Goal: Task Accomplishment & Management: Complete application form

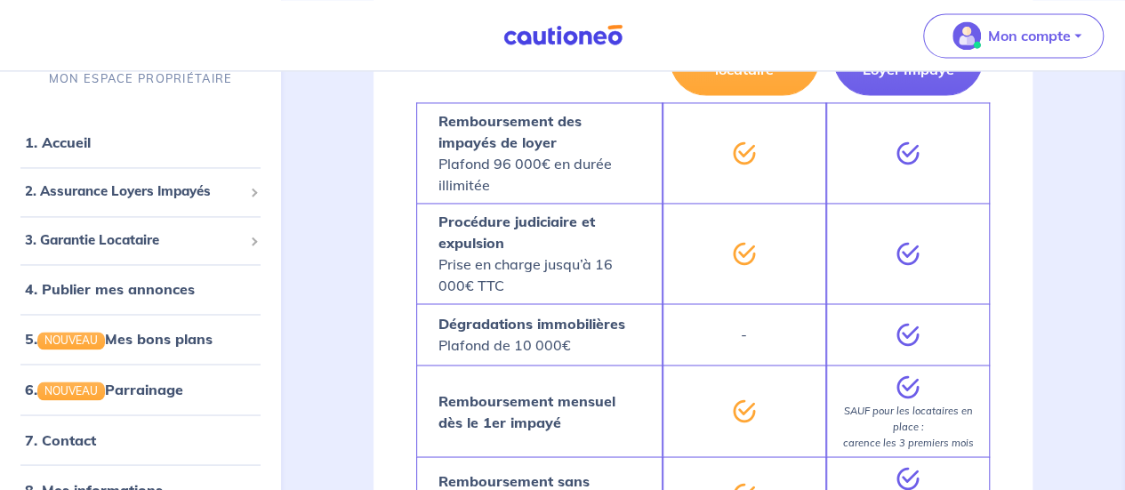
scroll to position [1246, 0]
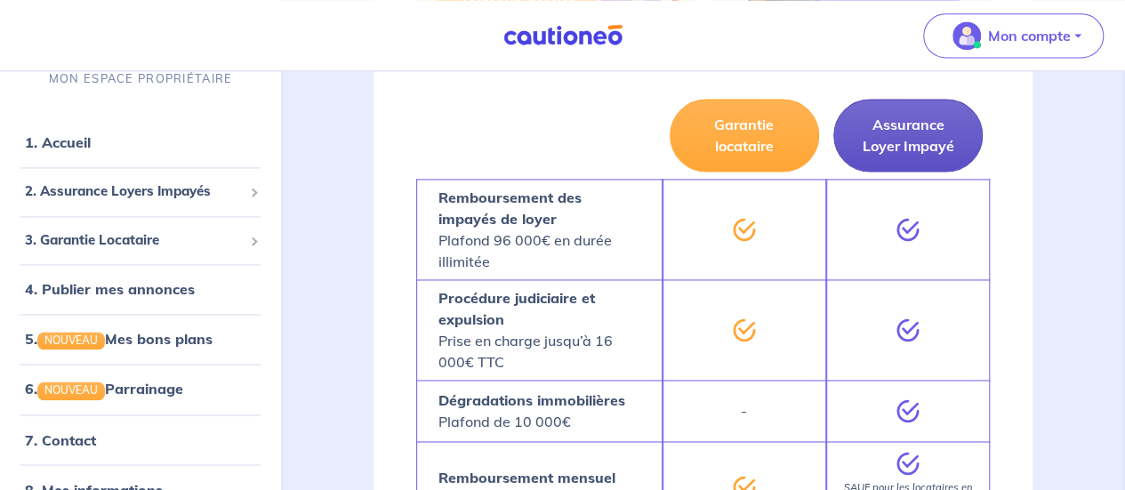
click at [904, 134] on button "Assurance Loyer Impayé" at bounding box center [908, 135] width 149 height 73
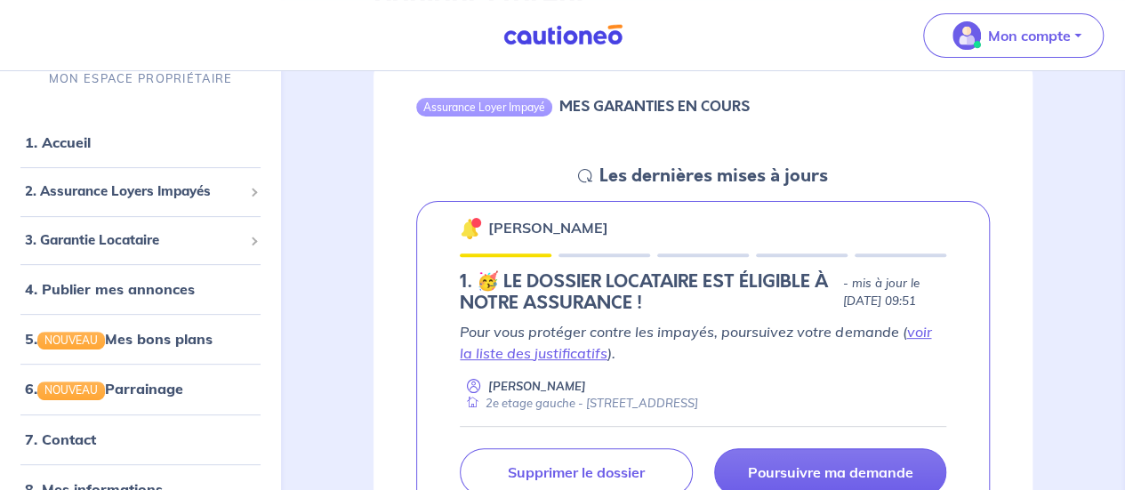
scroll to position [267, 0]
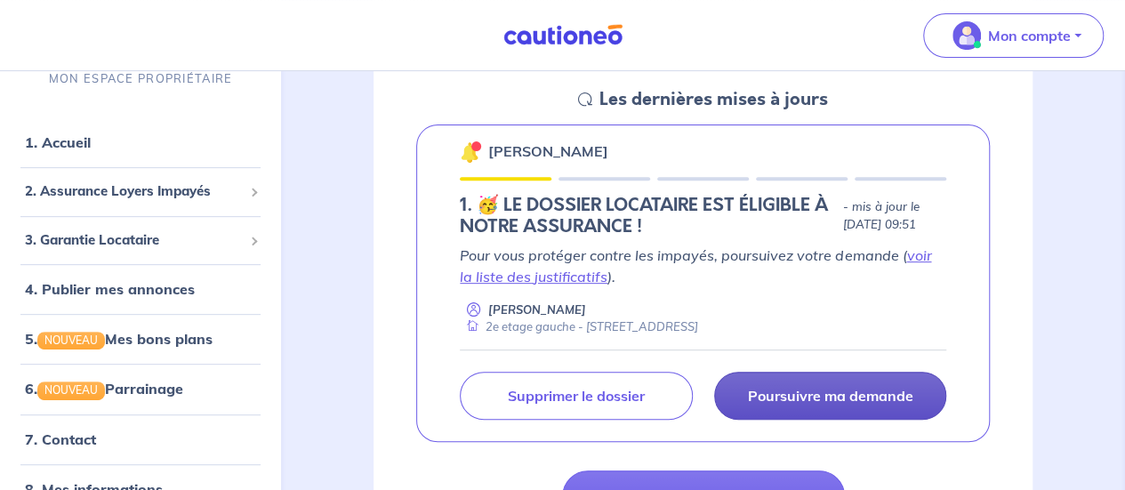
click at [782, 398] on p "Poursuivre ma demande" at bounding box center [829, 396] width 165 height 18
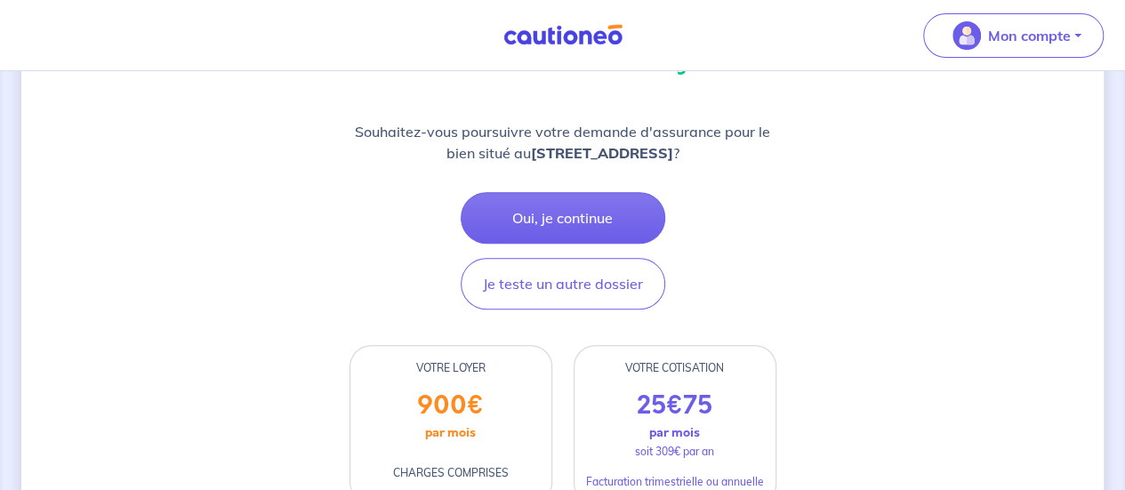
scroll to position [178, 0]
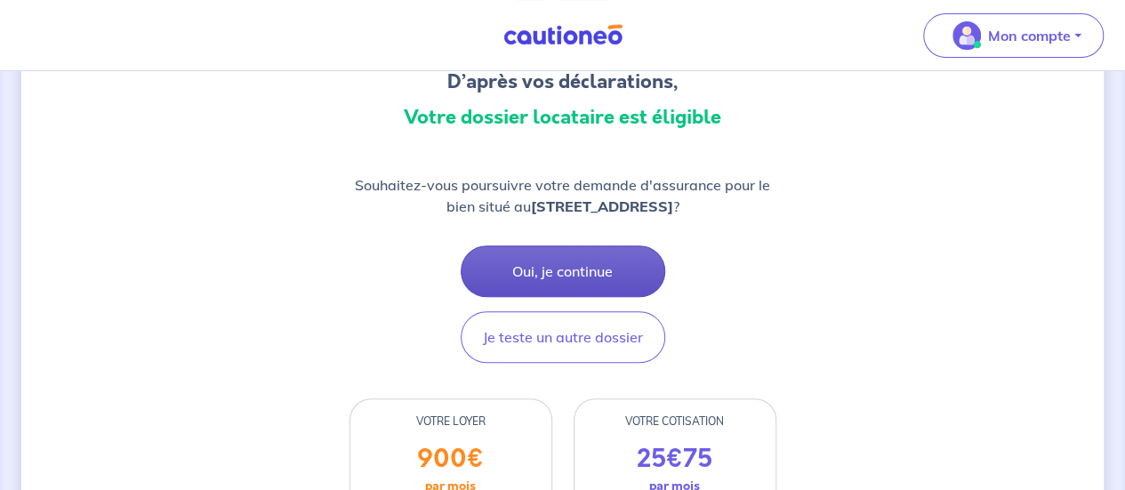
click at [628, 253] on button "Oui, je continue" at bounding box center [563, 272] width 205 height 52
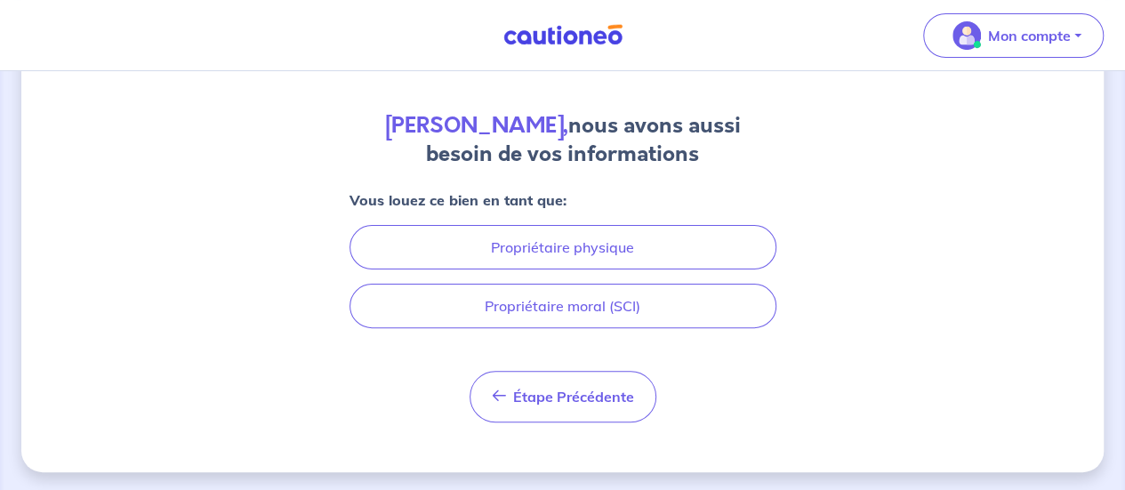
scroll to position [135, 0]
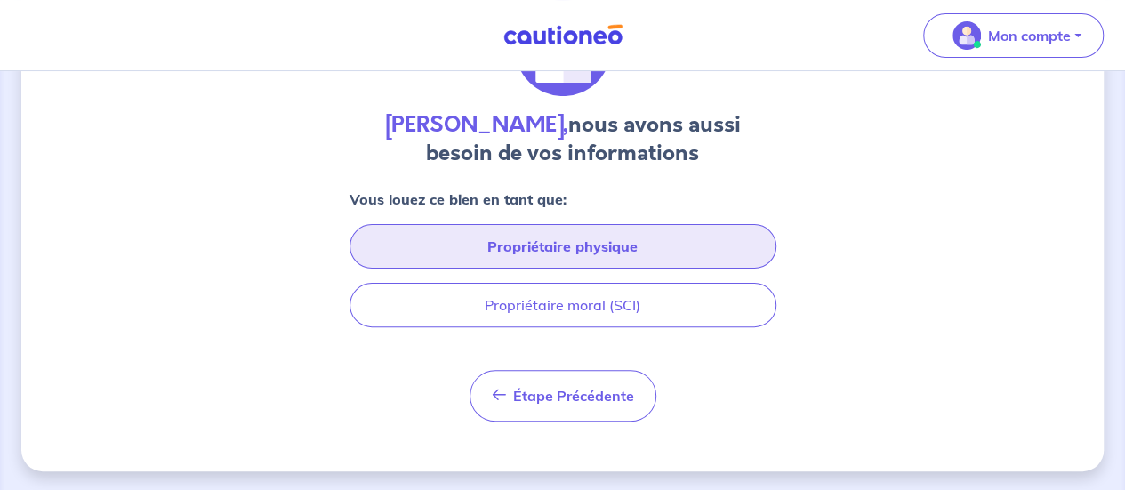
click at [621, 239] on button "Propriétaire physique" at bounding box center [563, 246] width 427 height 44
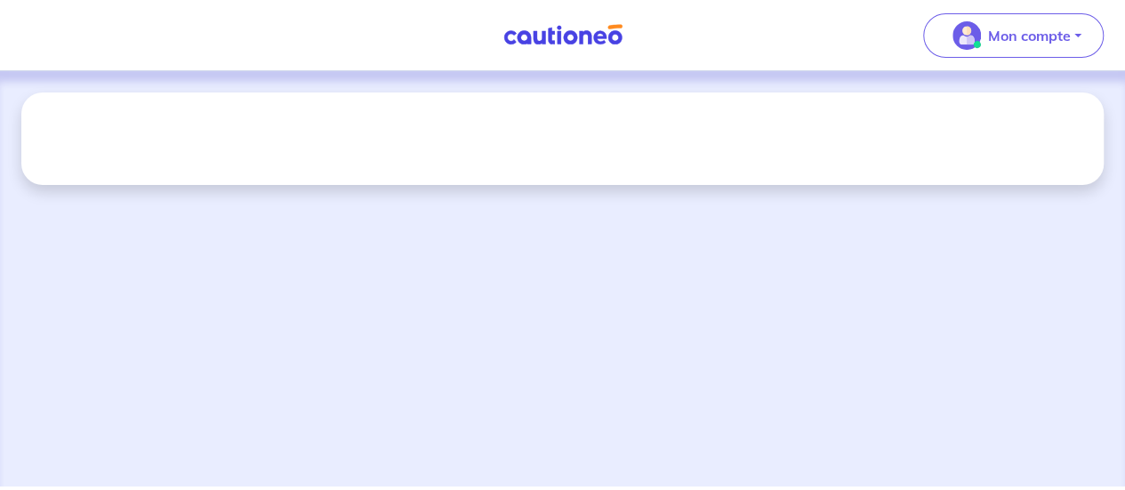
scroll to position [0, 0]
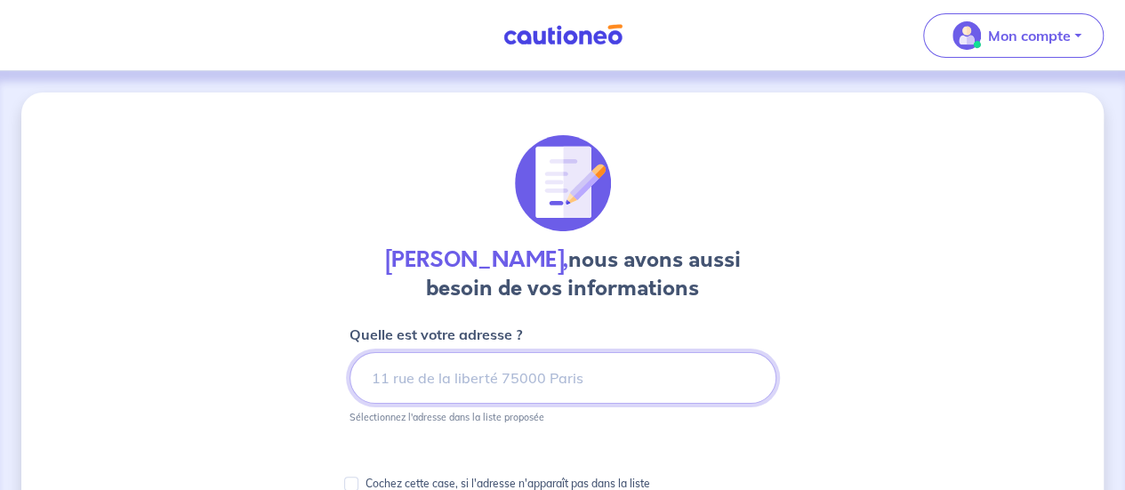
click at [582, 374] on input at bounding box center [563, 378] width 427 height 52
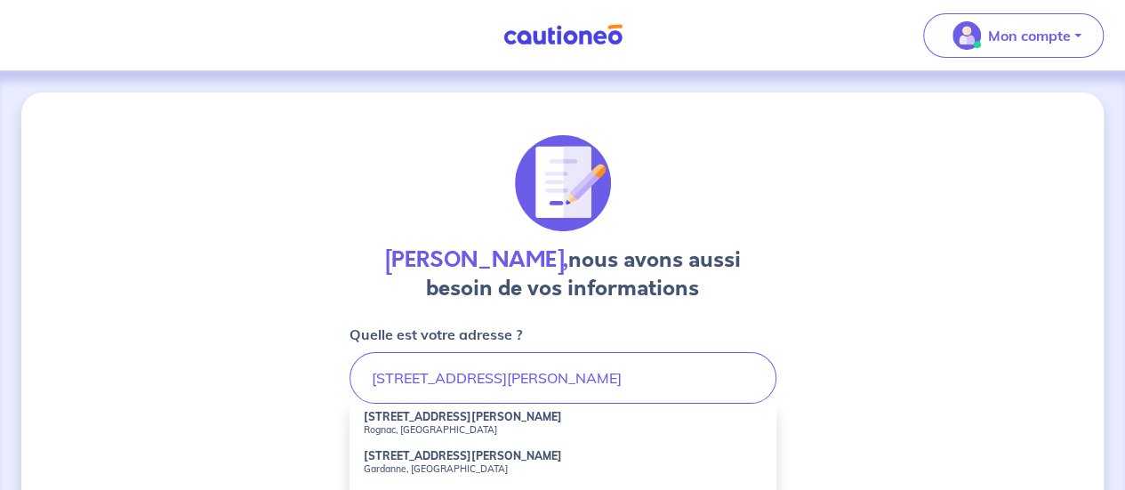
click at [523, 420] on li "[STREET_ADDRESS][PERSON_NAME]" at bounding box center [563, 423] width 427 height 39
type input "[STREET_ADDRESS][PERSON_NAME]"
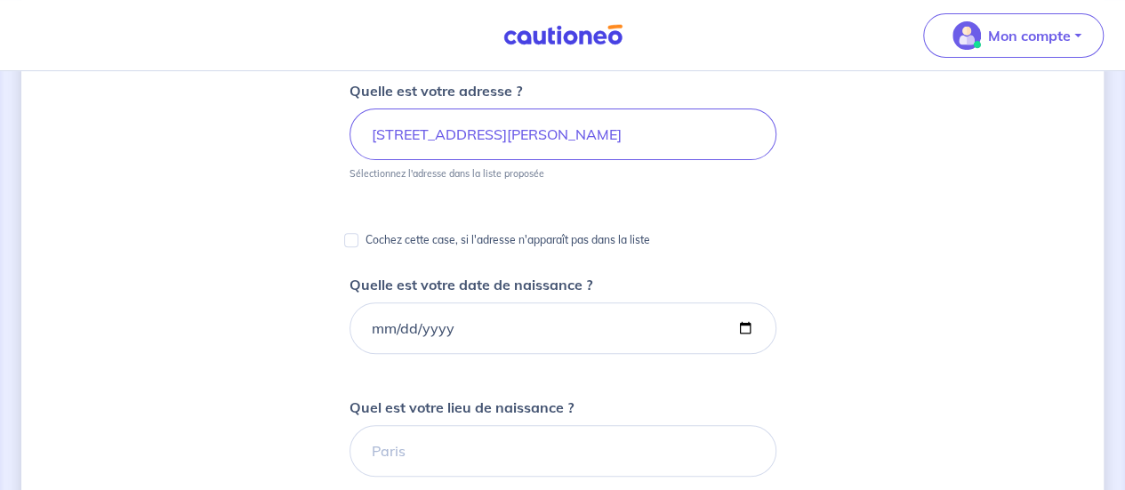
scroll to position [267, 0]
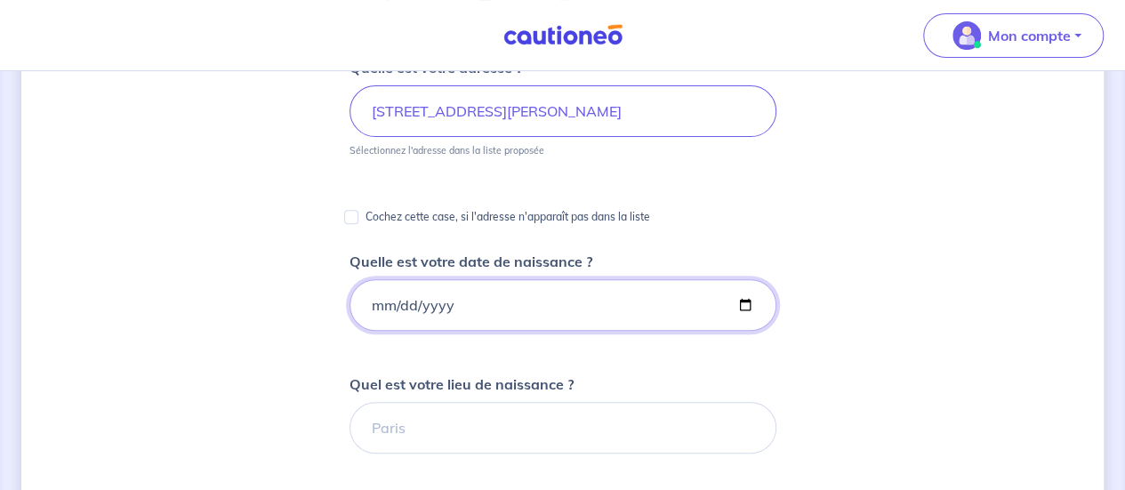
click at [405, 300] on input "Quelle est votre date de naissance ?" at bounding box center [563, 305] width 427 height 52
click at [375, 305] on input "Quelle est votre date de naissance ?" at bounding box center [563, 305] width 427 height 52
type input "[DATE]"
click at [452, 423] on input "Quel est votre lieu de naissance ?" at bounding box center [563, 428] width 427 height 52
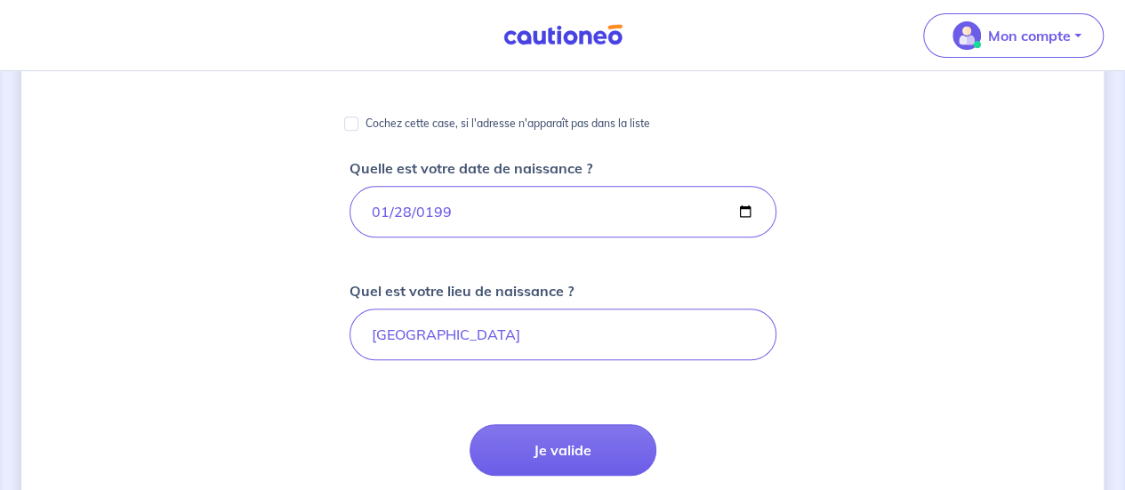
scroll to position [445, 0]
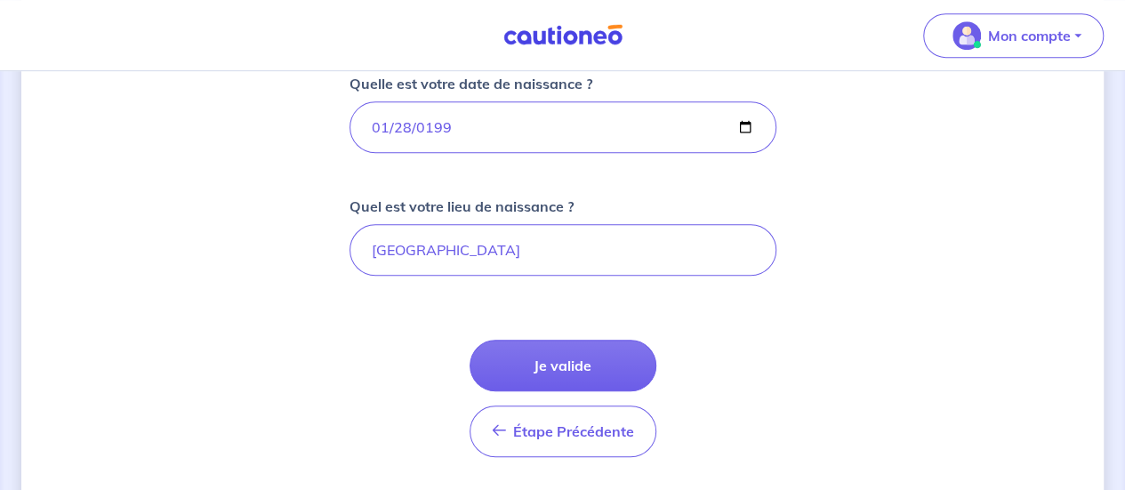
click at [426, 309] on form "Quelle est votre adresse ? [STREET_ADDRESS][PERSON_NAME] Sélectionnez l'adresse…" at bounding box center [563, 314] width 427 height 870
drag, startPoint x: 385, startPoint y: 246, endPoint x: 376, endPoint y: 246, distance: 8.9
click at [376, 246] on input "[GEOGRAPHIC_DATA]" at bounding box center [563, 250] width 427 height 52
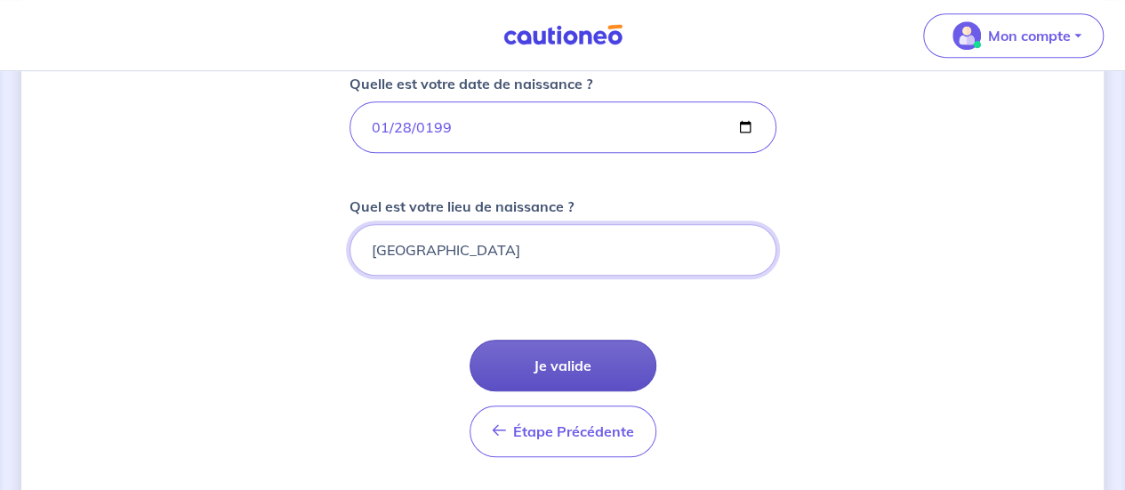
type input "[GEOGRAPHIC_DATA]"
click at [540, 349] on button "Je valide" at bounding box center [563, 366] width 187 height 52
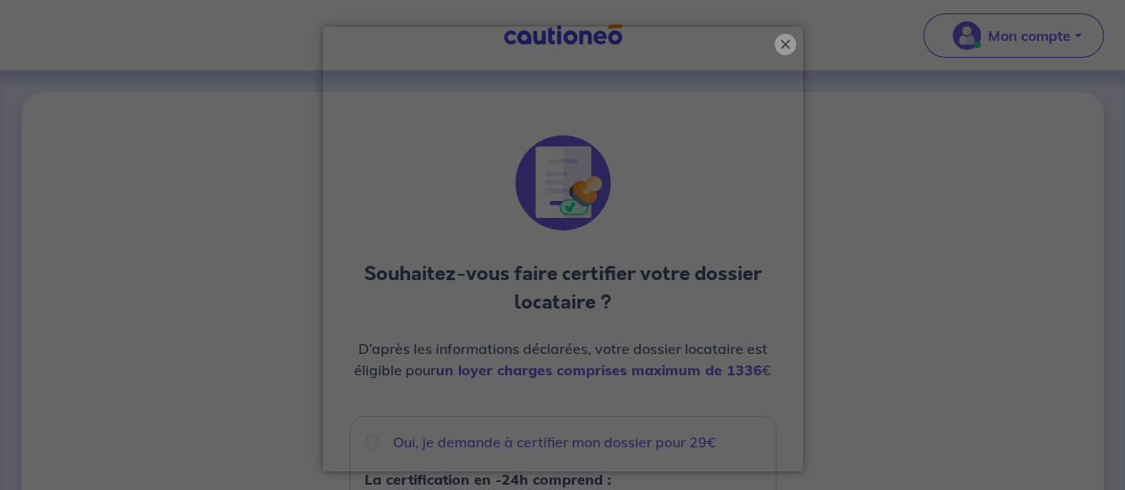
click at [779, 39] on button "×" at bounding box center [785, 44] width 21 height 21
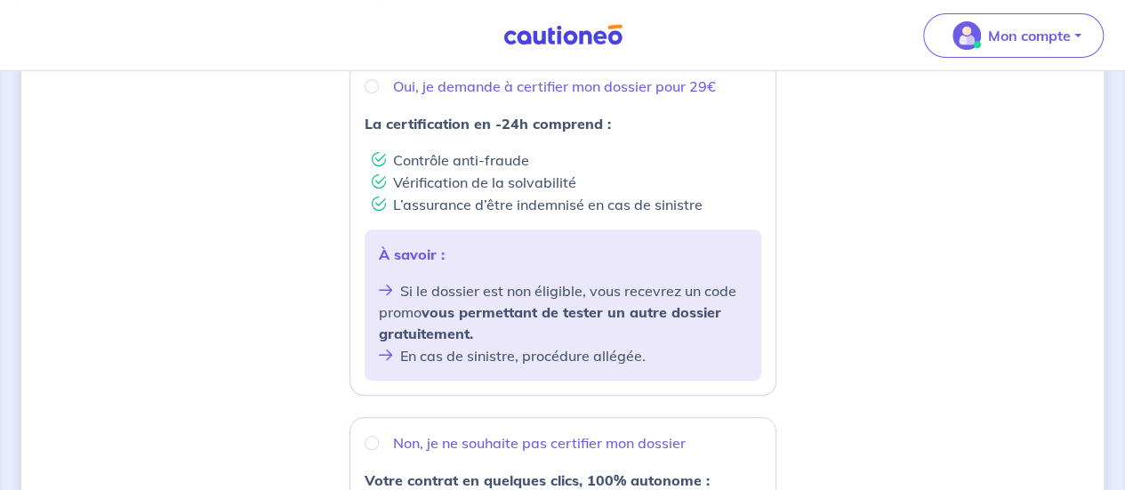
scroll to position [267, 0]
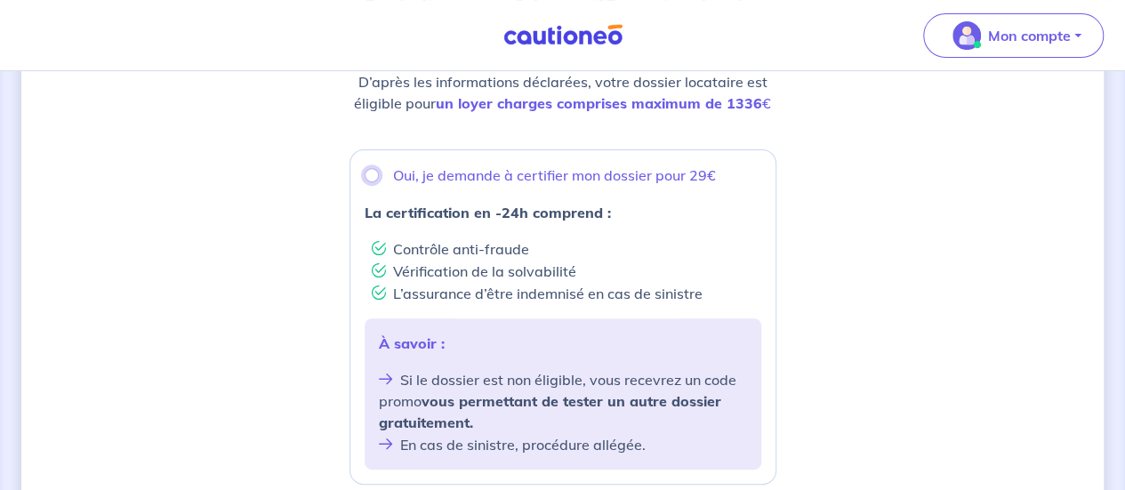
click at [373, 172] on input "Oui, je demande à certifier mon dossier pour 29€" at bounding box center [372, 175] width 14 height 14
radio input "true"
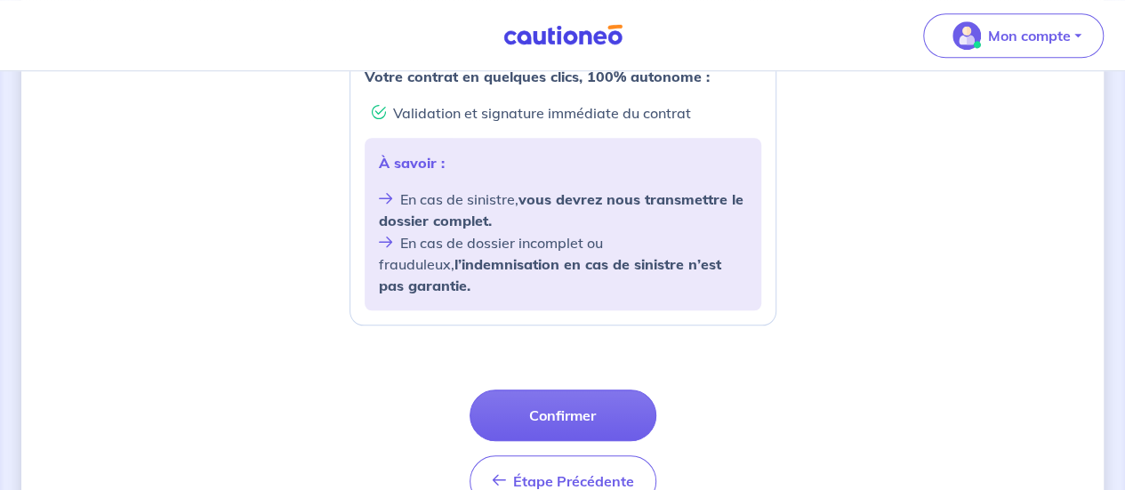
scroll to position [835, 0]
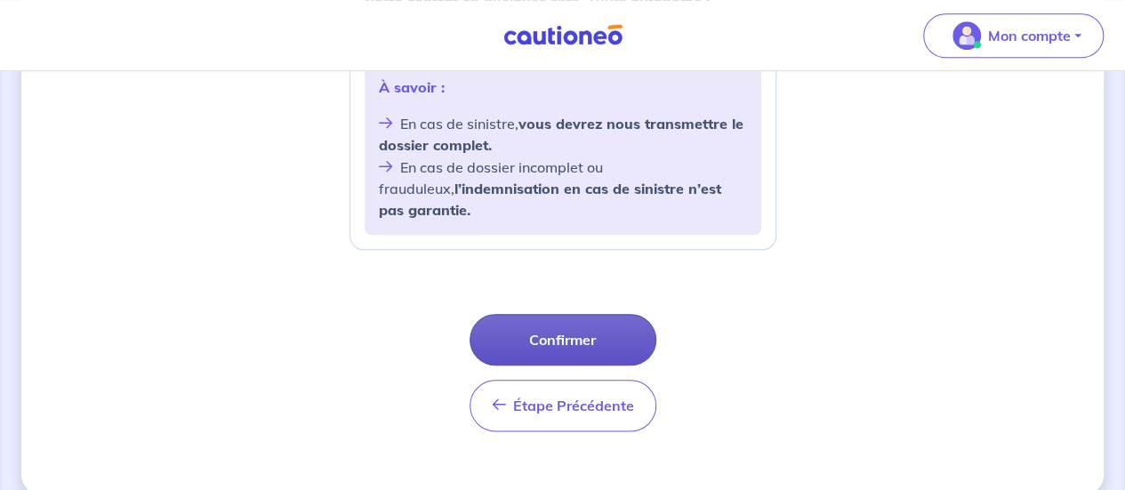
click at [552, 314] on button "Confirmer" at bounding box center [563, 340] width 187 height 52
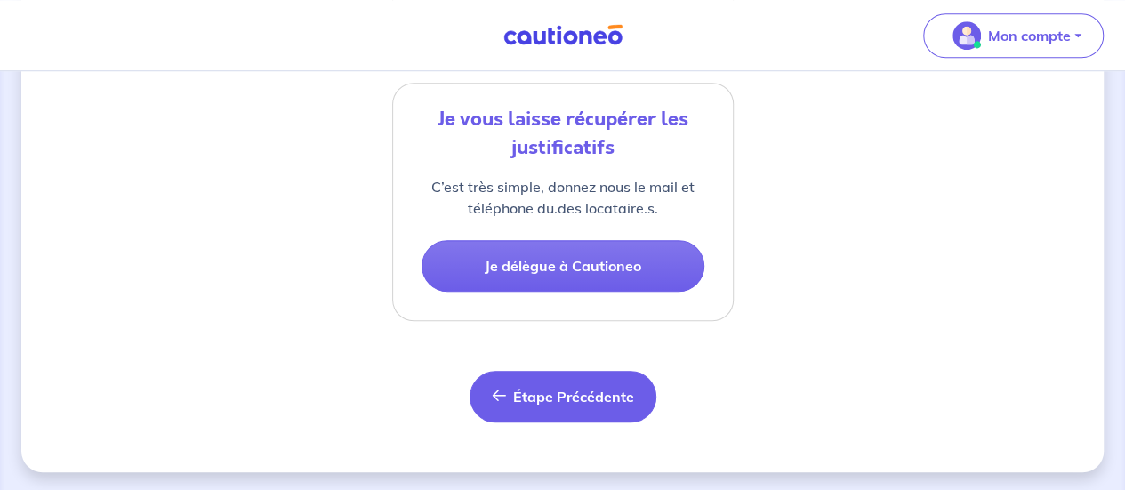
click at [579, 415] on button "Étape Précédente Précédent" at bounding box center [563, 397] width 187 height 52
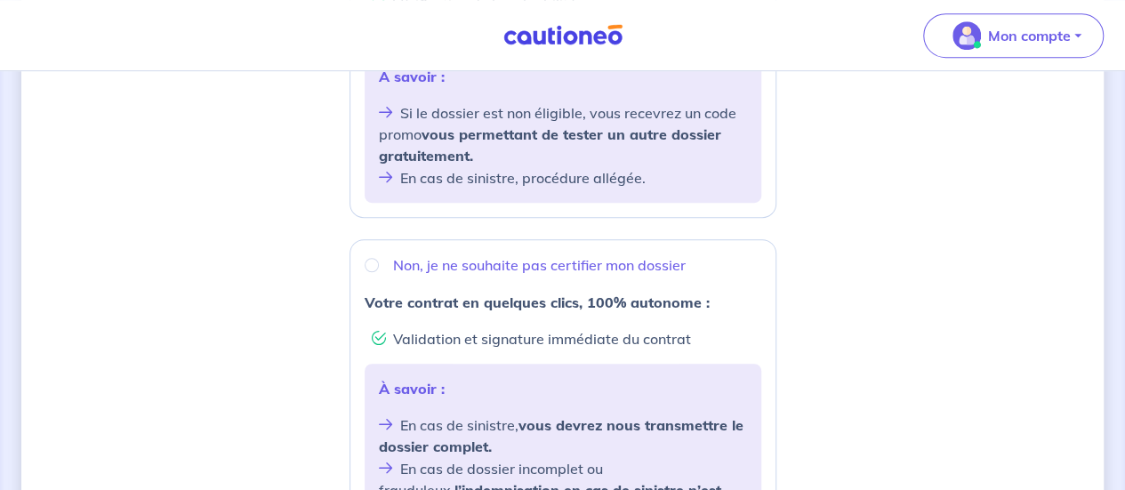
scroll to position [835, 0]
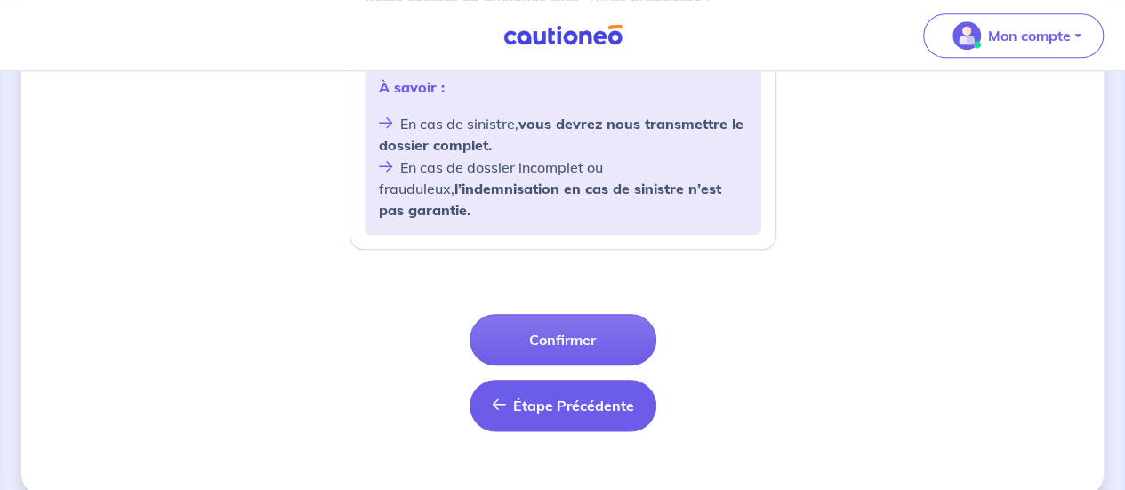
click at [580, 397] on span "Étape Précédente" at bounding box center [573, 406] width 121 height 18
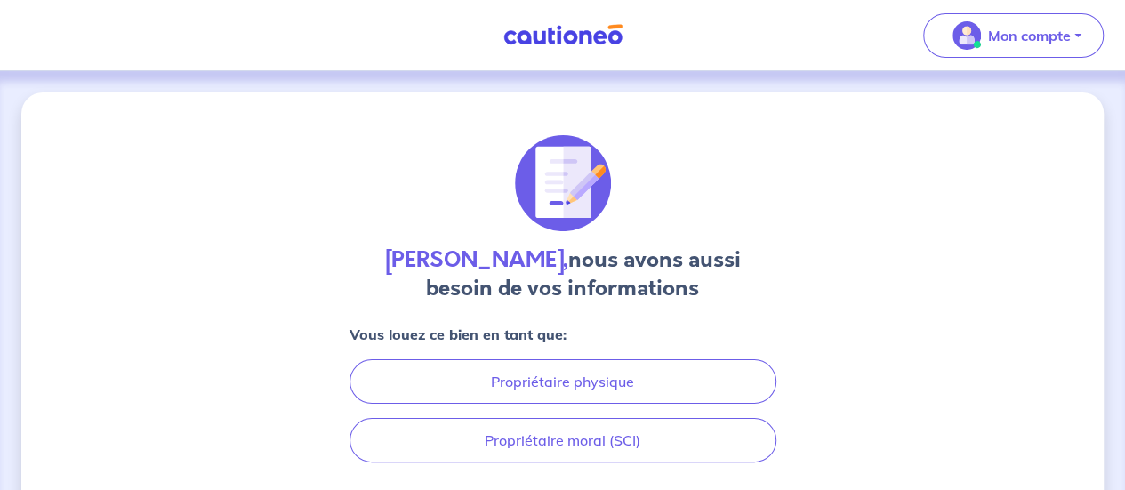
scroll to position [135, 0]
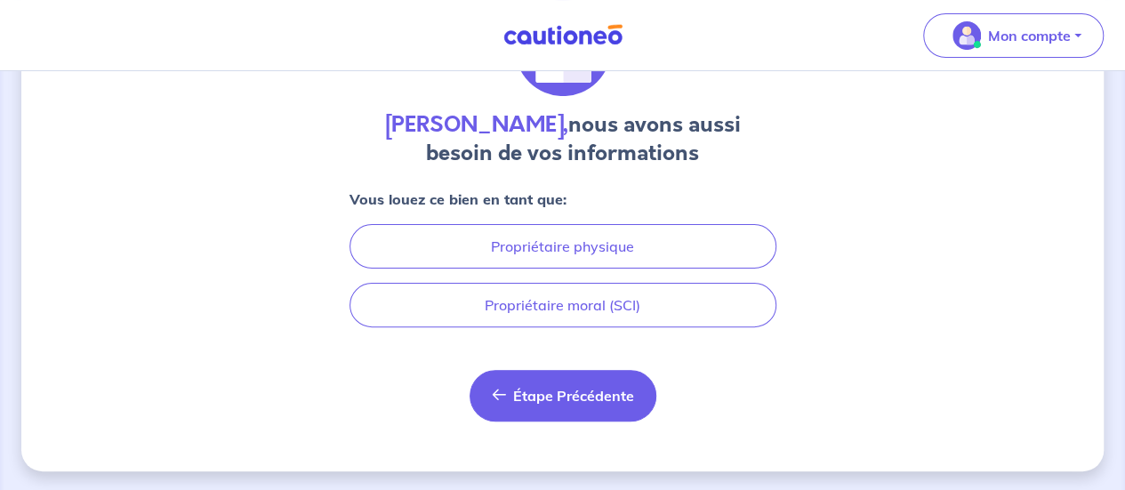
click at [590, 377] on button "Étape Précédente Précédent" at bounding box center [563, 396] width 187 height 52
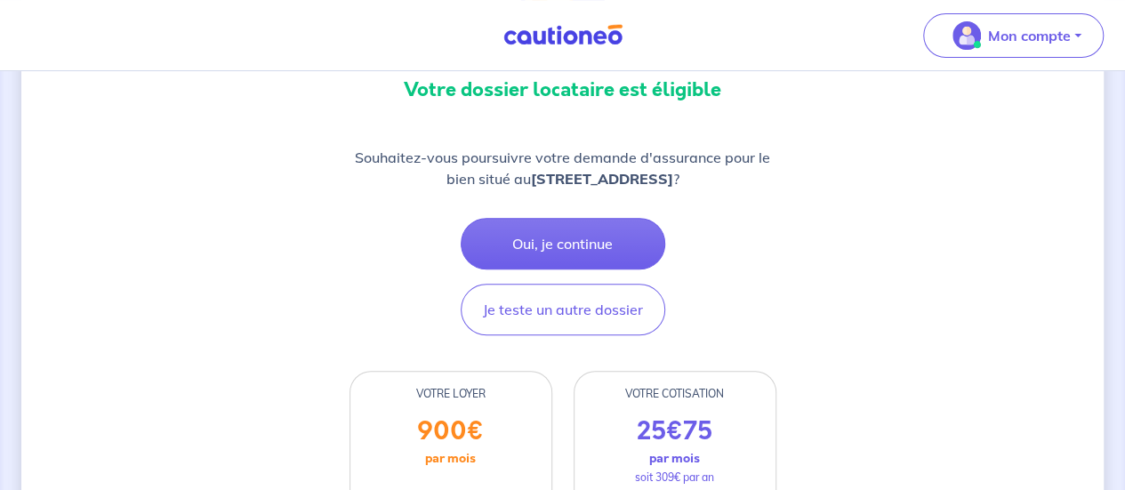
scroll to position [178, 0]
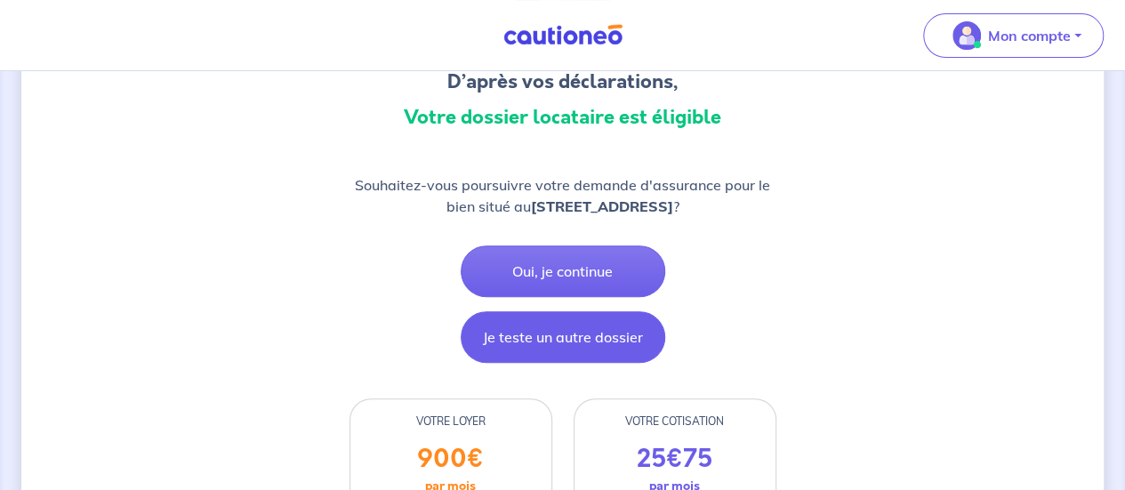
click at [575, 333] on button "Je teste un autre dossier" at bounding box center [563, 337] width 205 height 52
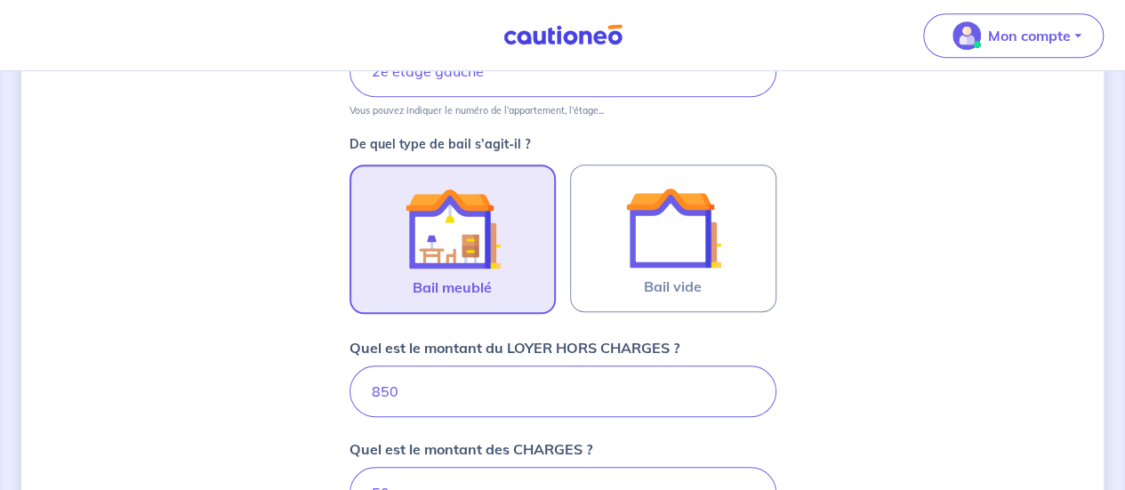
scroll to position [623, 0]
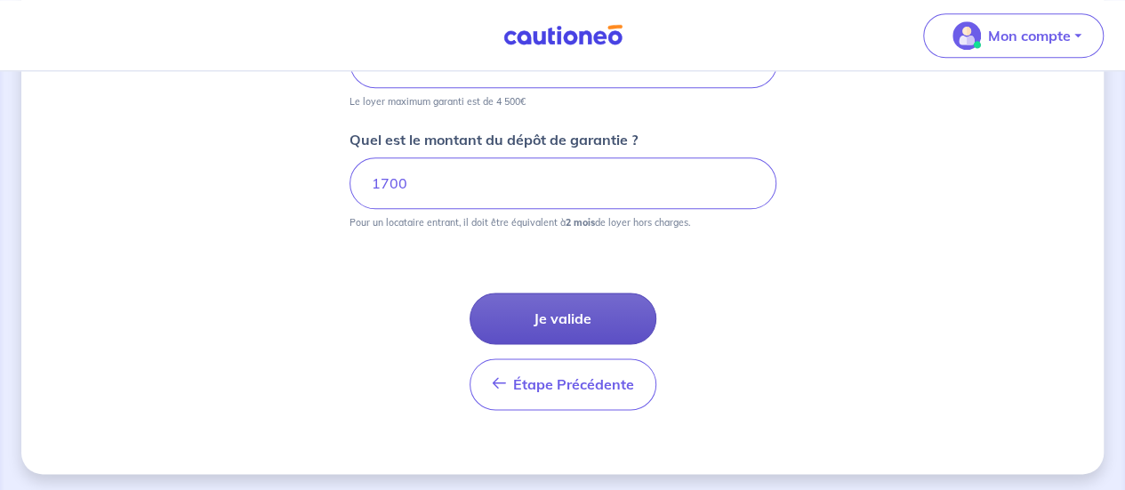
click at [555, 294] on button "Je valide" at bounding box center [563, 319] width 187 height 52
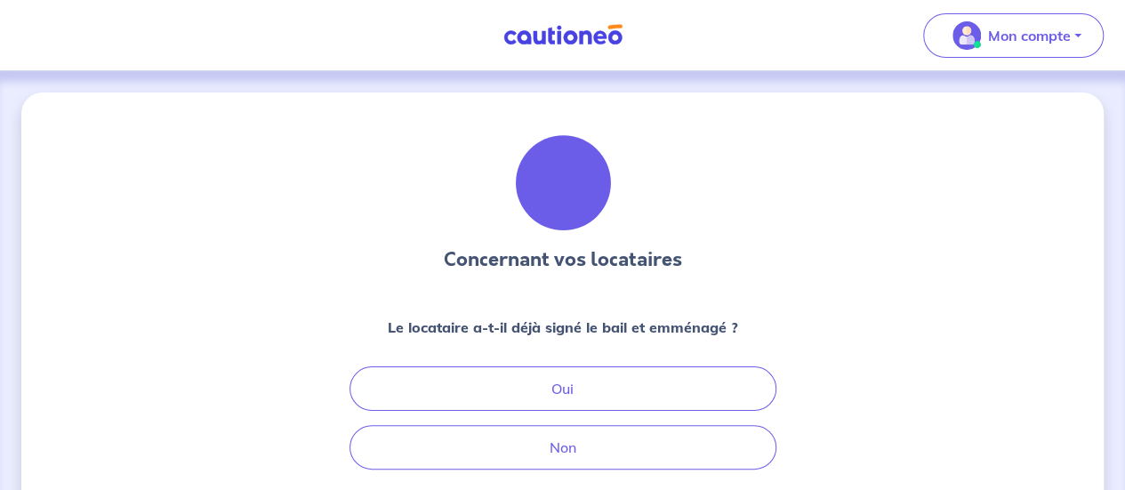
scroll to position [178, 0]
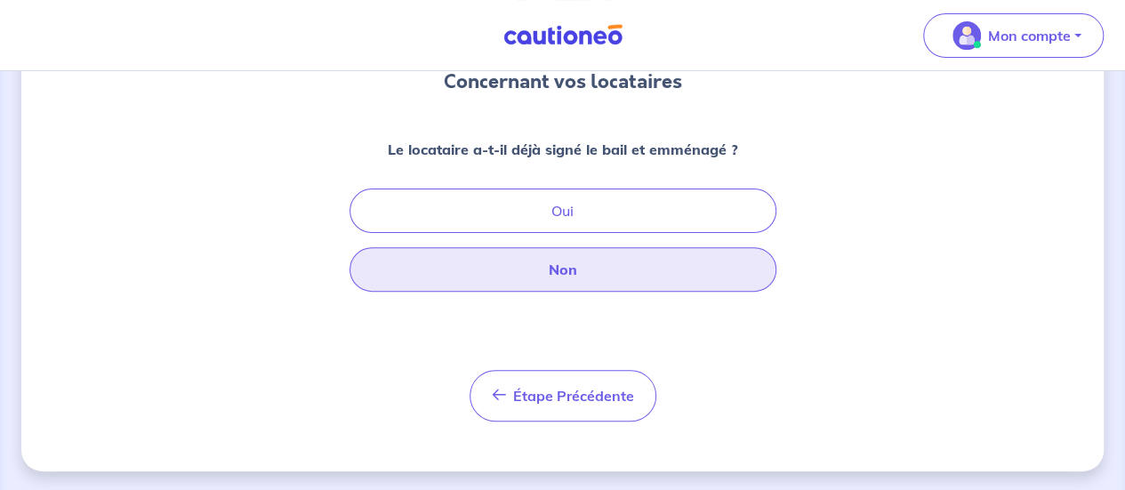
click at [660, 277] on button "Non" at bounding box center [563, 269] width 427 height 44
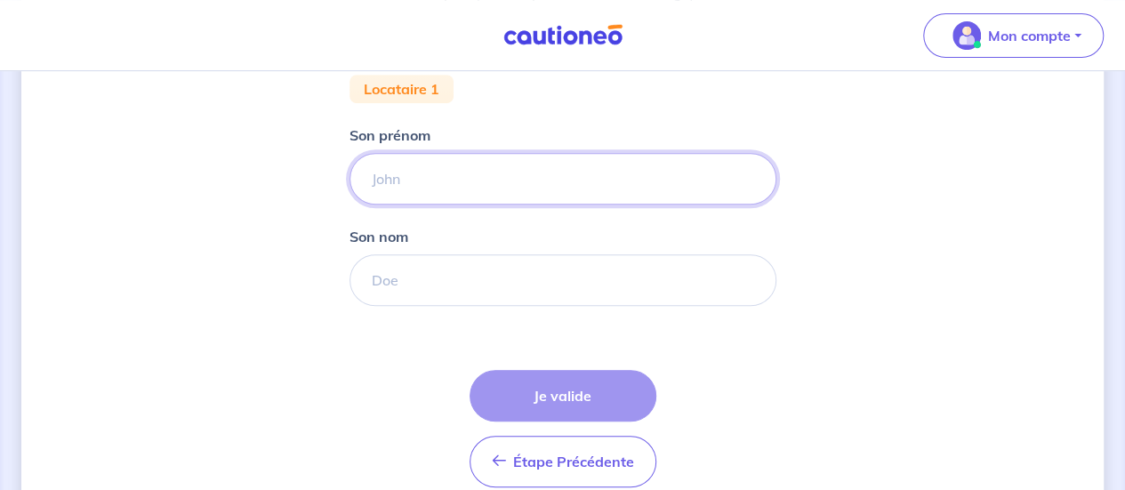
click at [474, 167] on input "Son prénom" at bounding box center [563, 179] width 427 height 52
click at [474, 168] on input "Son prénom" at bounding box center [563, 179] width 427 height 52
type input "[PERSON_NAME]"
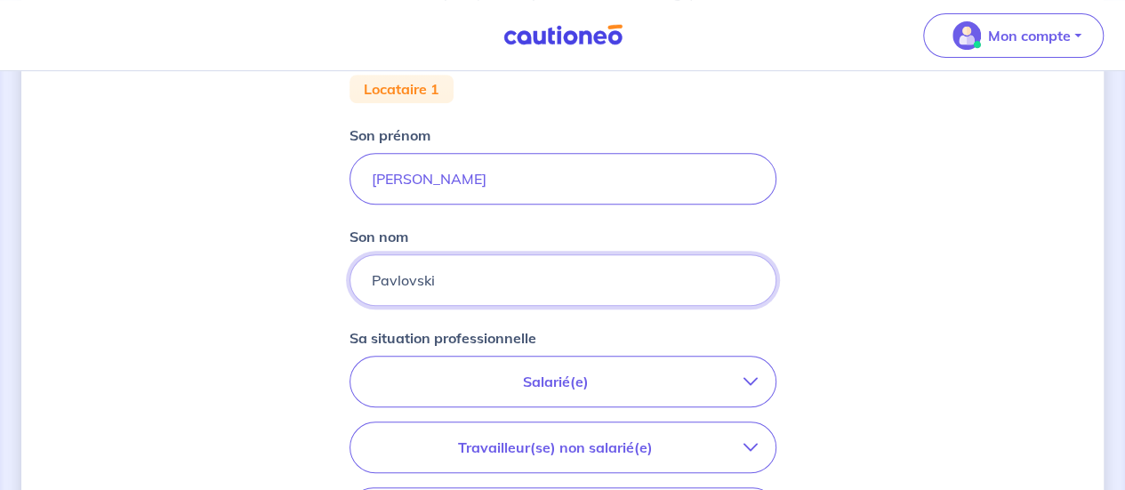
type input "Pavlovski"
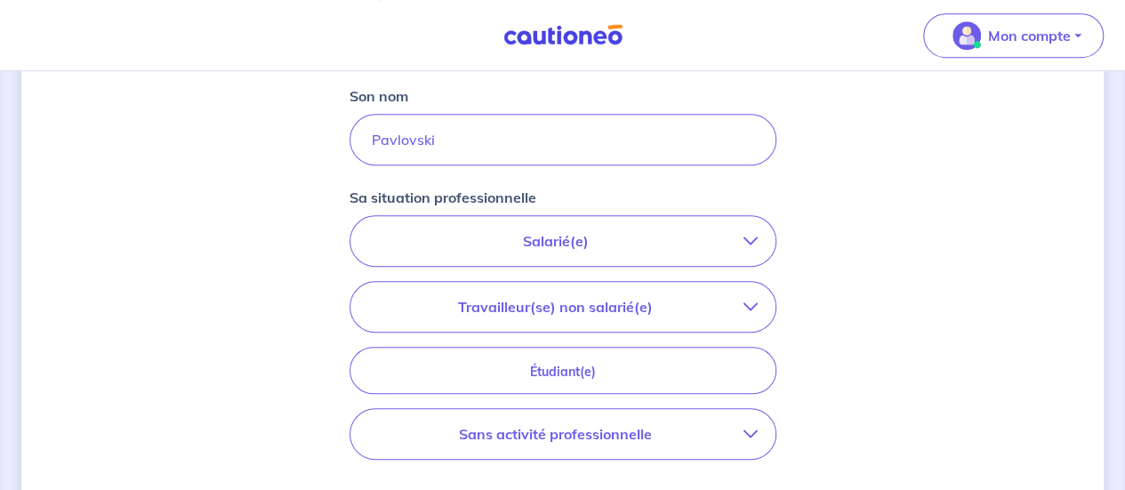
scroll to position [534, 0]
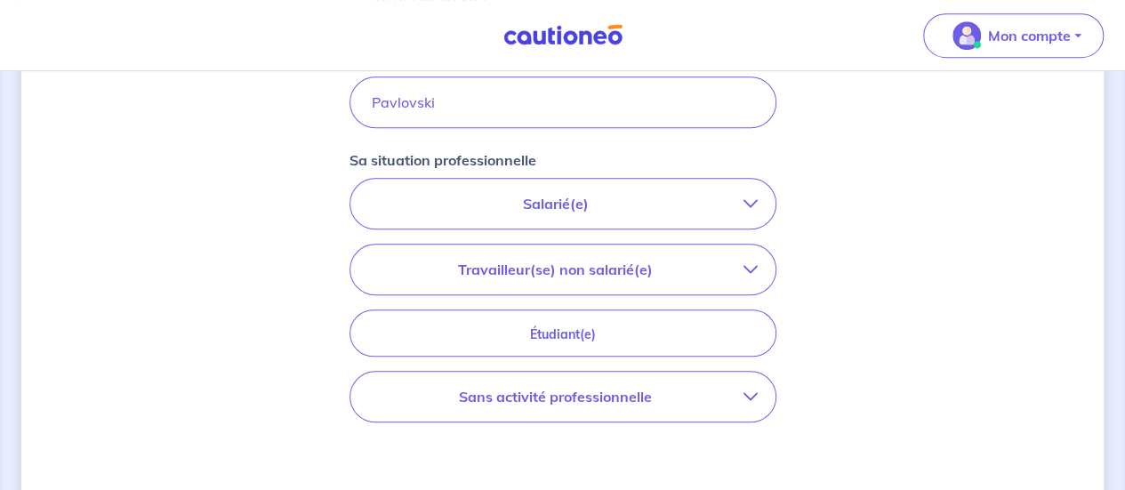
click at [549, 206] on p "Salarié(e)" at bounding box center [555, 203] width 375 height 21
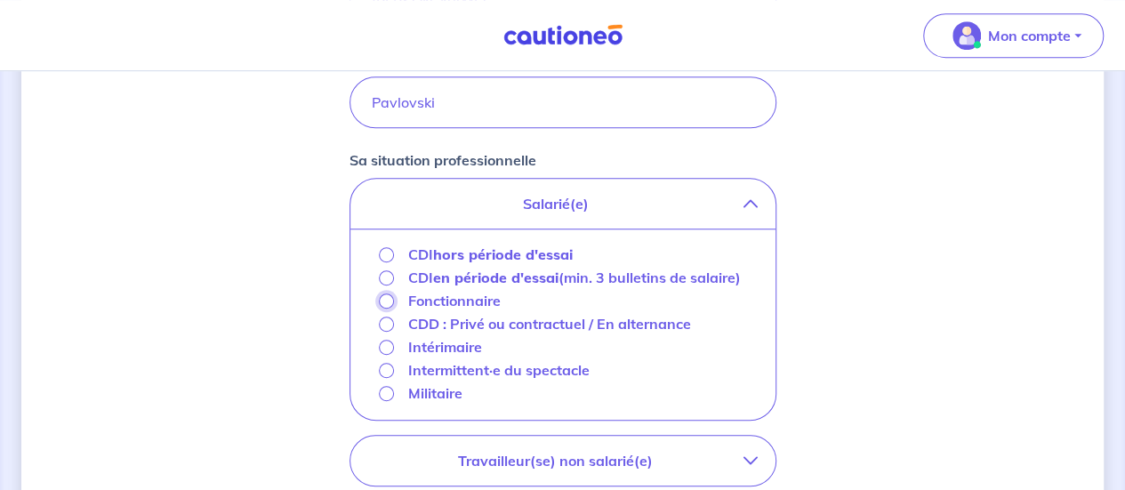
click at [388, 300] on input "Fonctionnaire" at bounding box center [386, 301] width 15 height 15
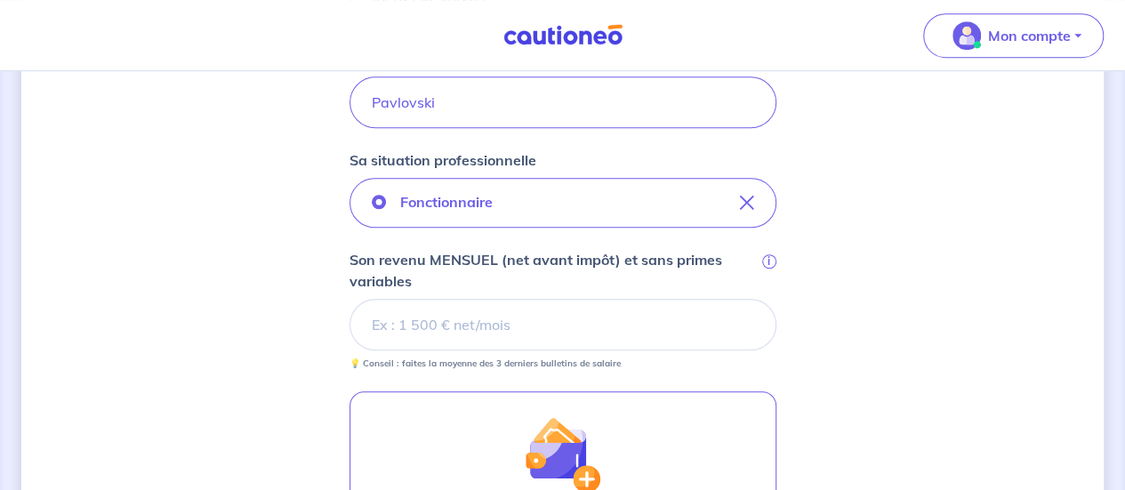
click at [452, 325] on input "Son revenu MENSUEL (net avant impôt) et sans primes variables i" at bounding box center [563, 325] width 427 height 52
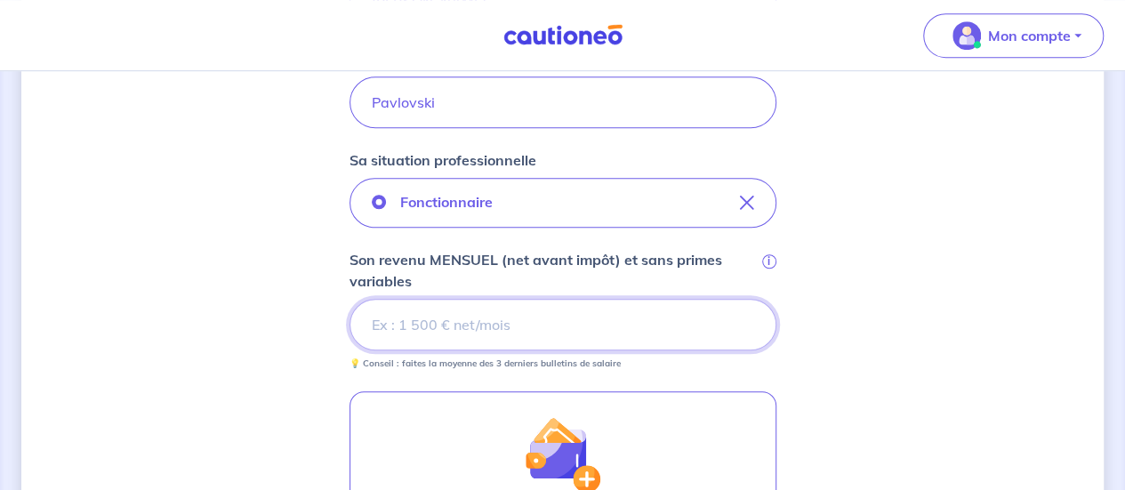
click at [544, 327] on input "Son revenu MENSUEL (net avant impôt) et sans primes variables i" at bounding box center [563, 325] width 427 height 52
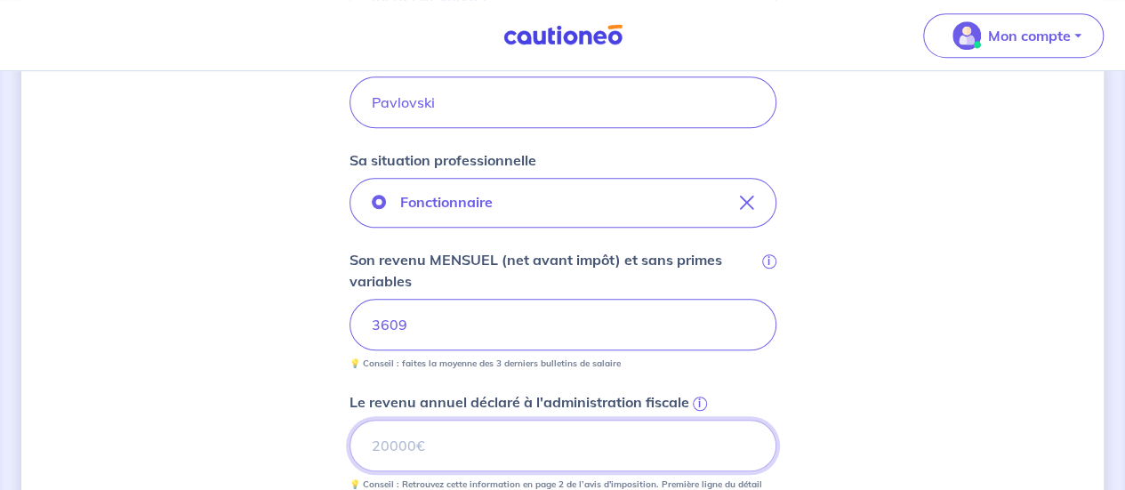
click at [583, 435] on input "Le revenu annuel déclaré à l'administration fiscale i" at bounding box center [563, 446] width 427 height 52
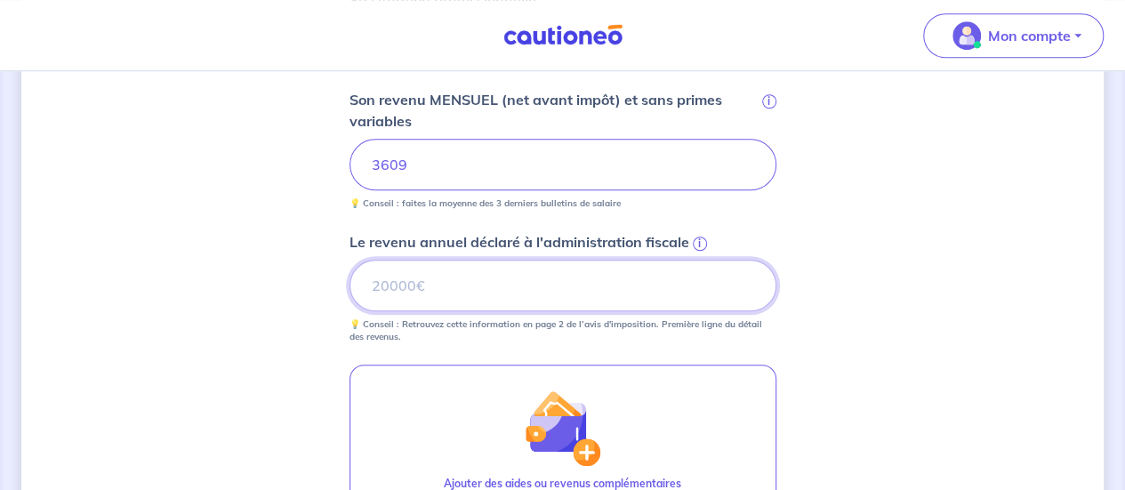
scroll to position [801, 0]
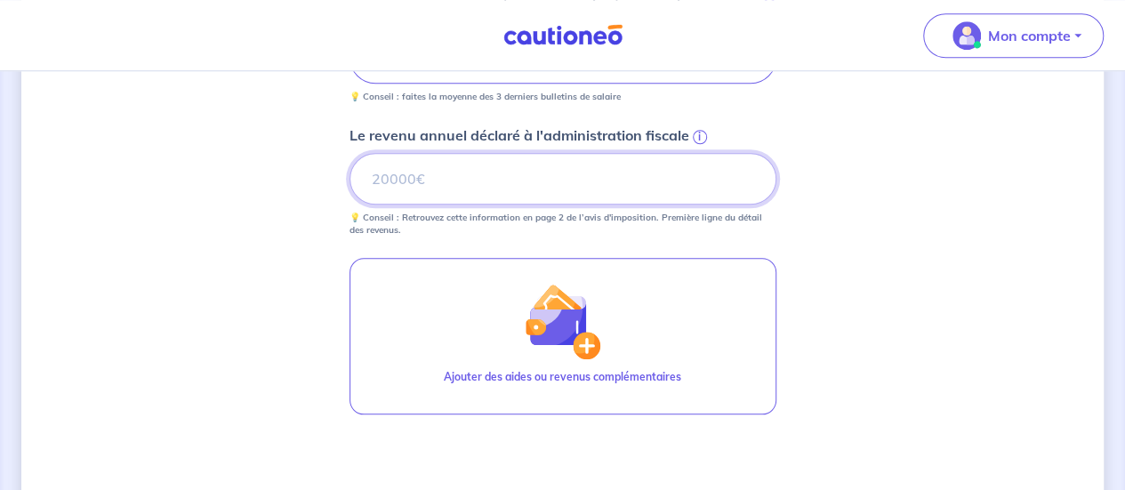
click at [442, 192] on input "Le revenu annuel déclaré à l'administration fiscale i" at bounding box center [563, 179] width 427 height 52
paste input "32904"
type input "32904"
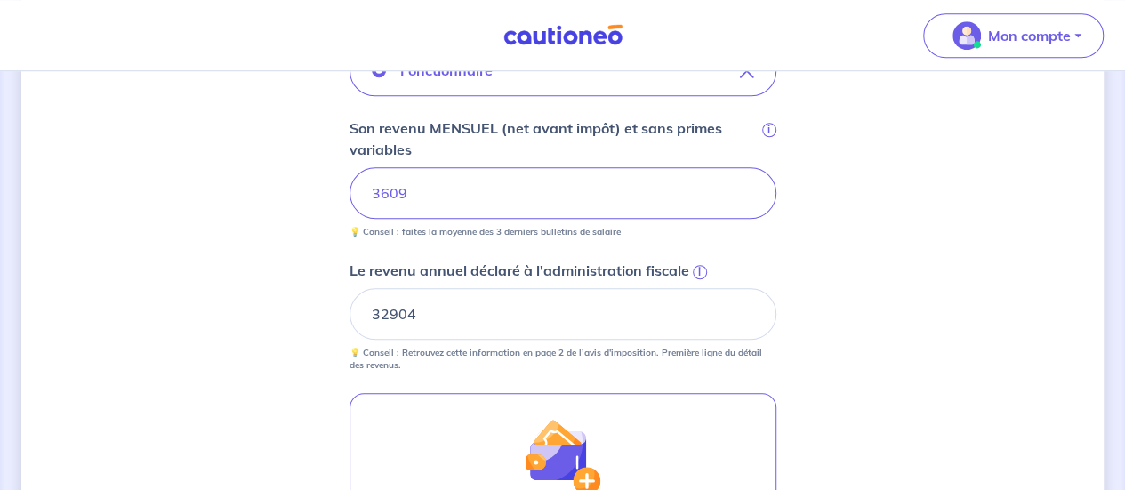
scroll to position [1009, 0]
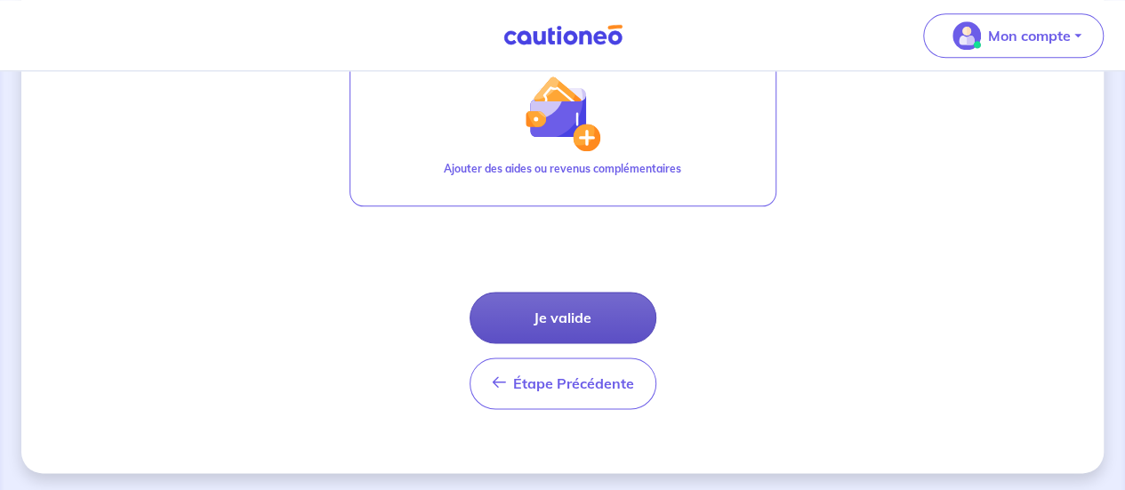
click at [606, 320] on button "Je valide" at bounding box center [563, 318] width 187 height 52
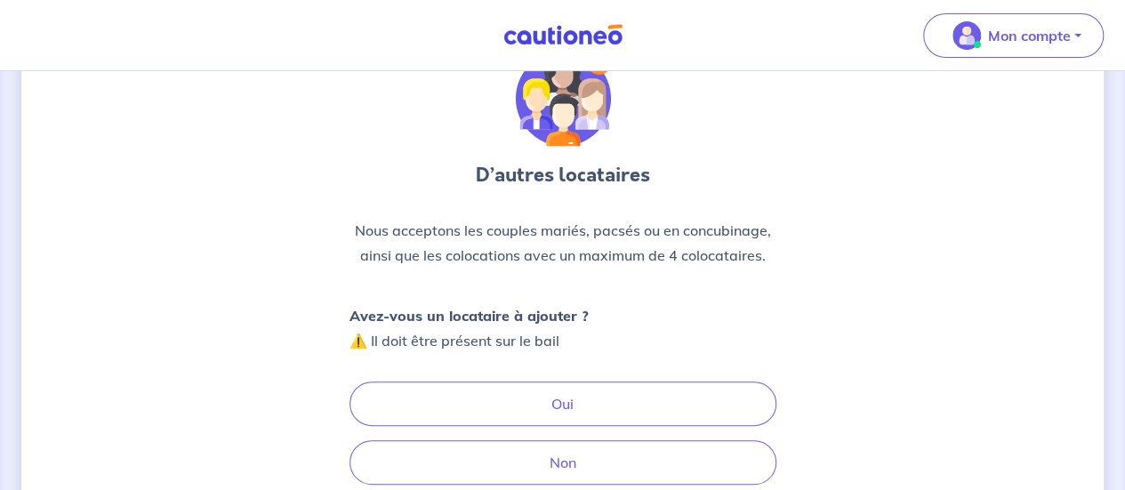
scroll to position [178, 0]
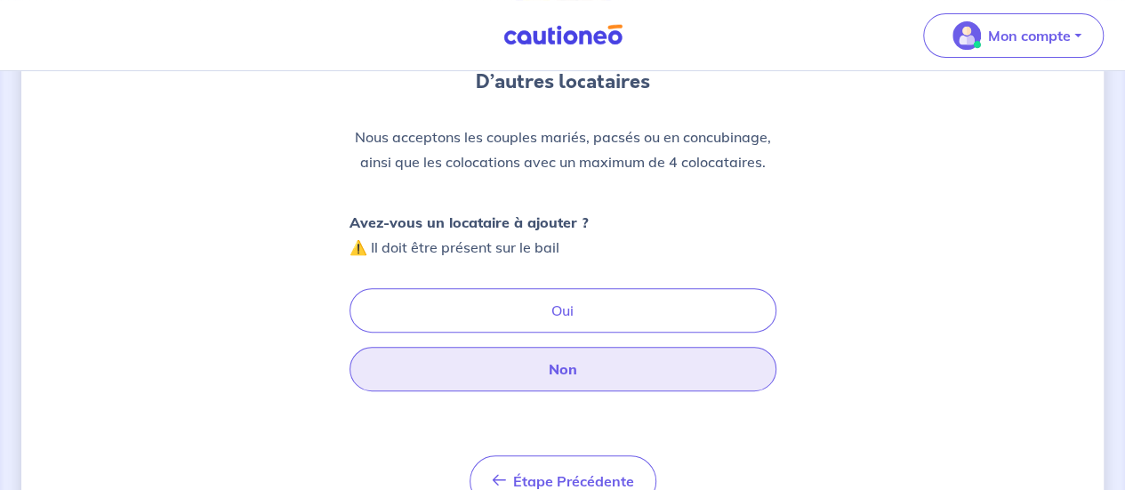
click at [582, 373] on button "Non" at bounding box center [563, 369] width 427 height 44
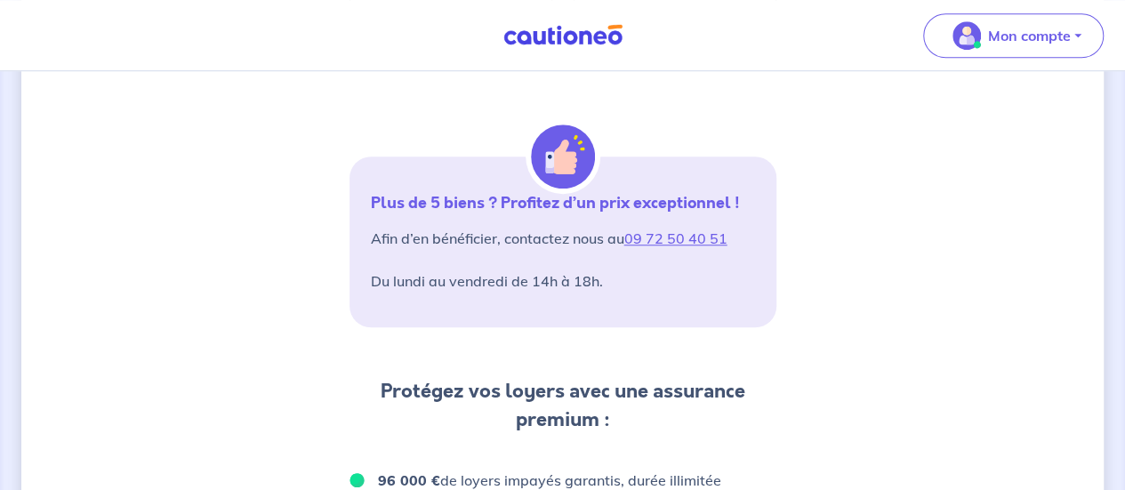
scroll to position [267, 0]
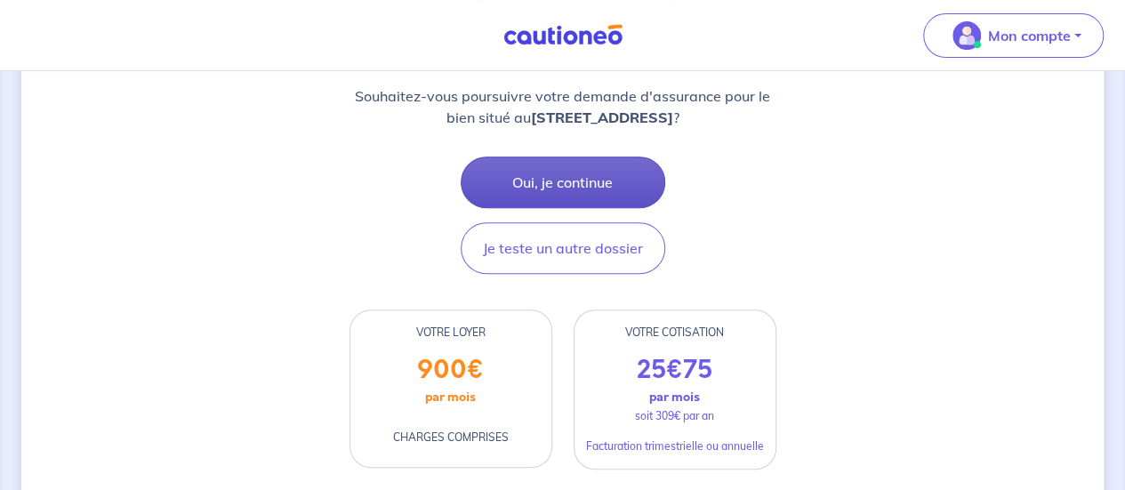
click at [571, 186] on button "Oui, je continue" at bounding box center [563, 183] width 205 height 52
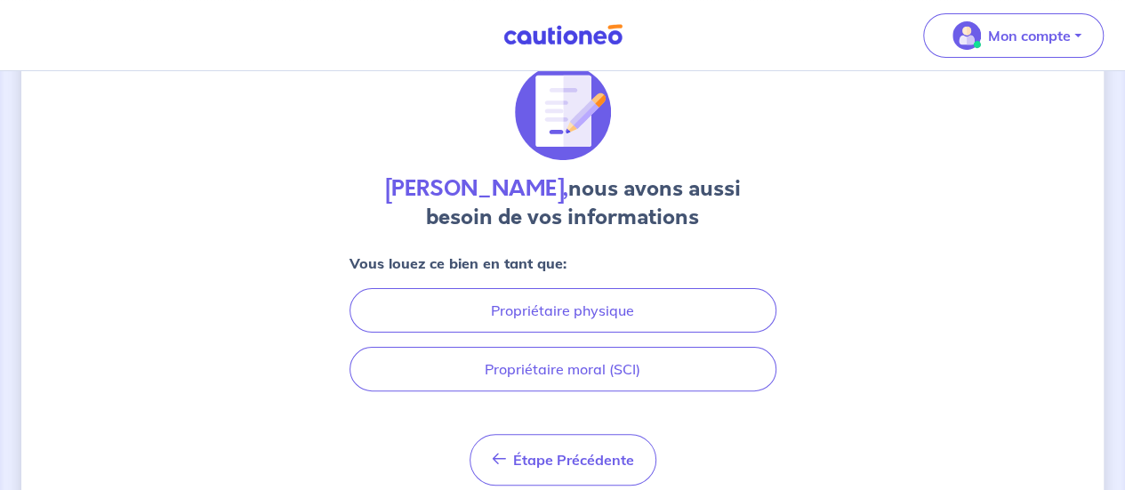
scroll to position [135, 0]
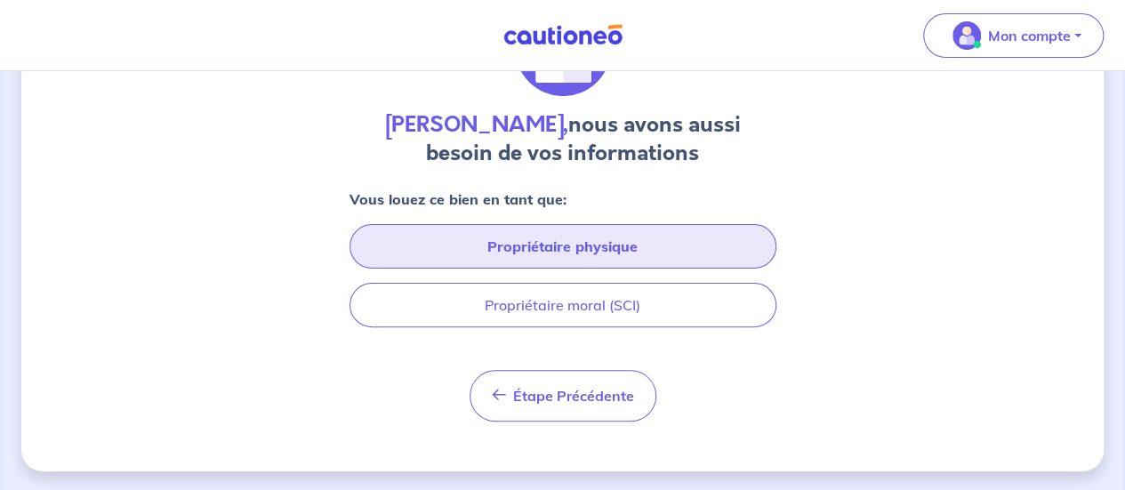
click at [568, 241] on button "Propriétaire physique" at bounding box center [563, 246] width 427 height 44
select select "FR"
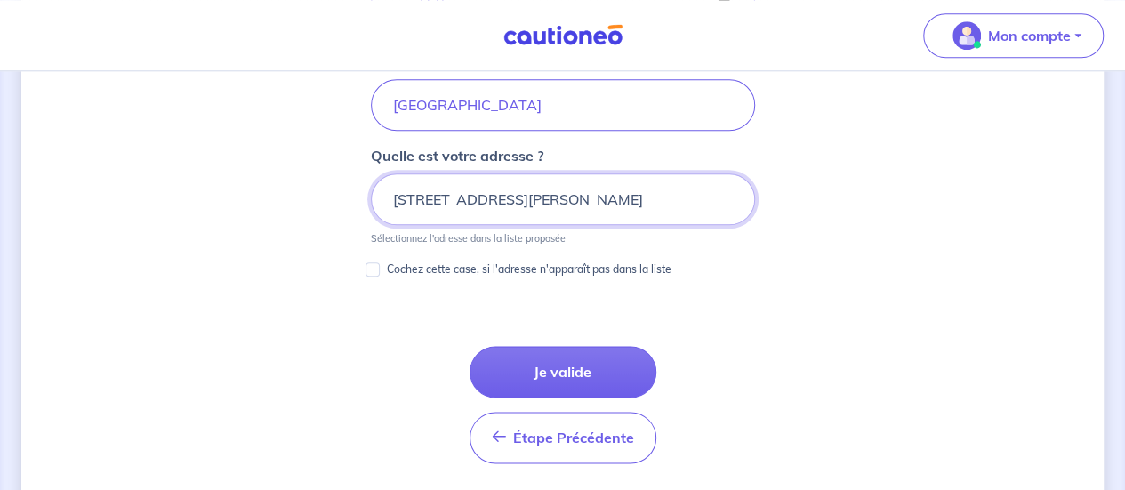
scroll to position [984, 0]
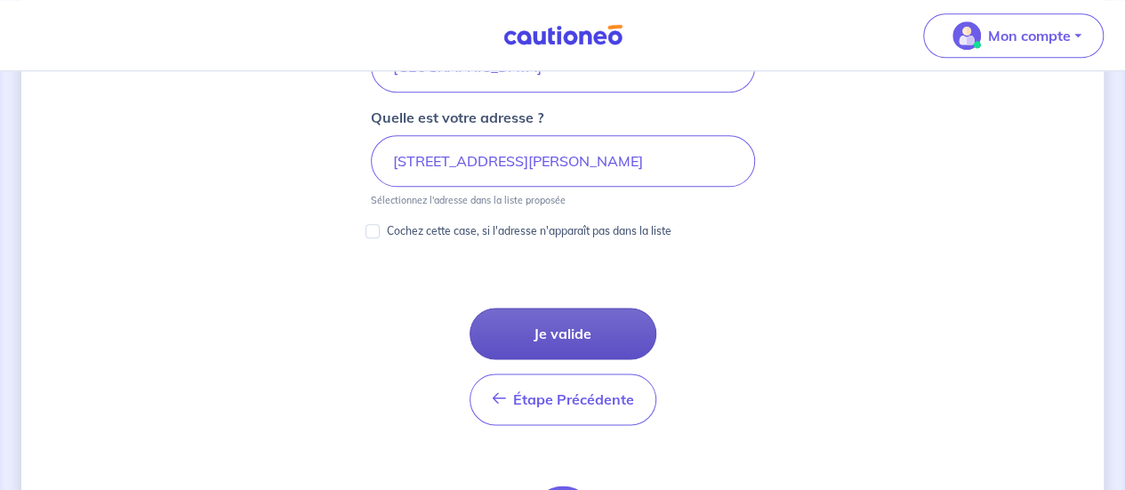
click at [567, 315] on button "Je valide" at bounding box center [563, 334] width 187 height 52
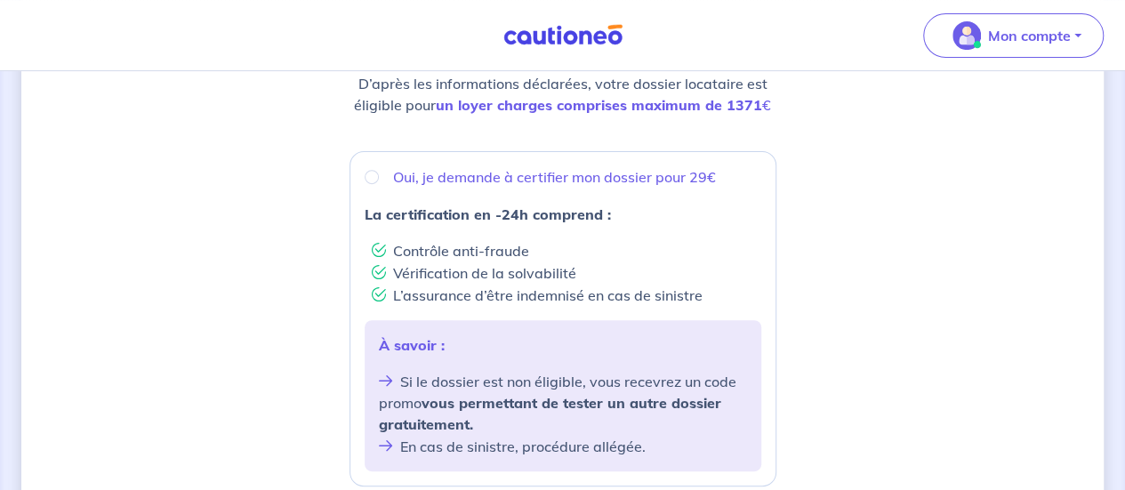
scroll to position [267, 0]
click at [374, 177] on input "Oui, je demande à certifier mon dossier pour 29€" at bounding box center [372, 175] width 14 height 14
radio input "true"
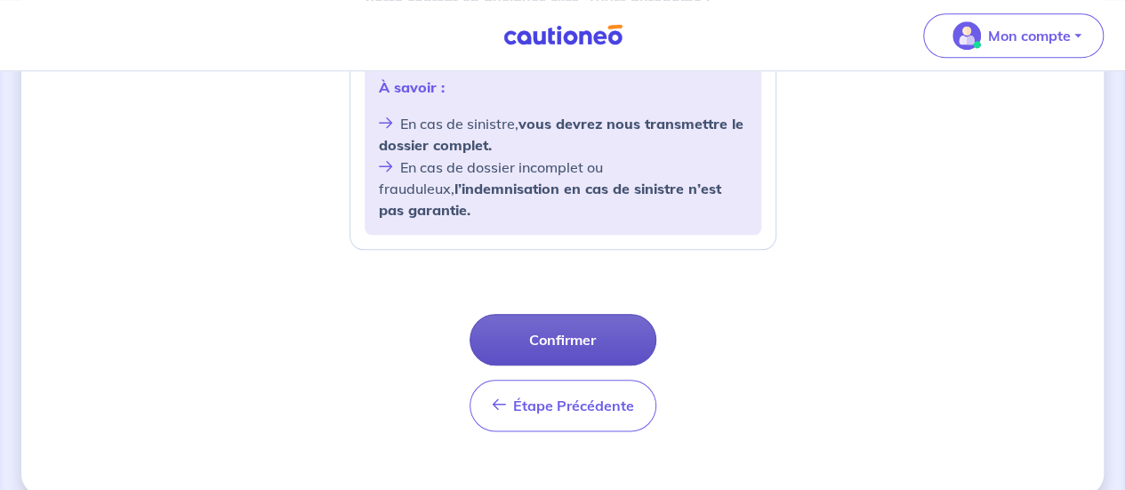
click at [566, 318] on button "Confirmer" at bounding box center [563, 340] width 187 height 52
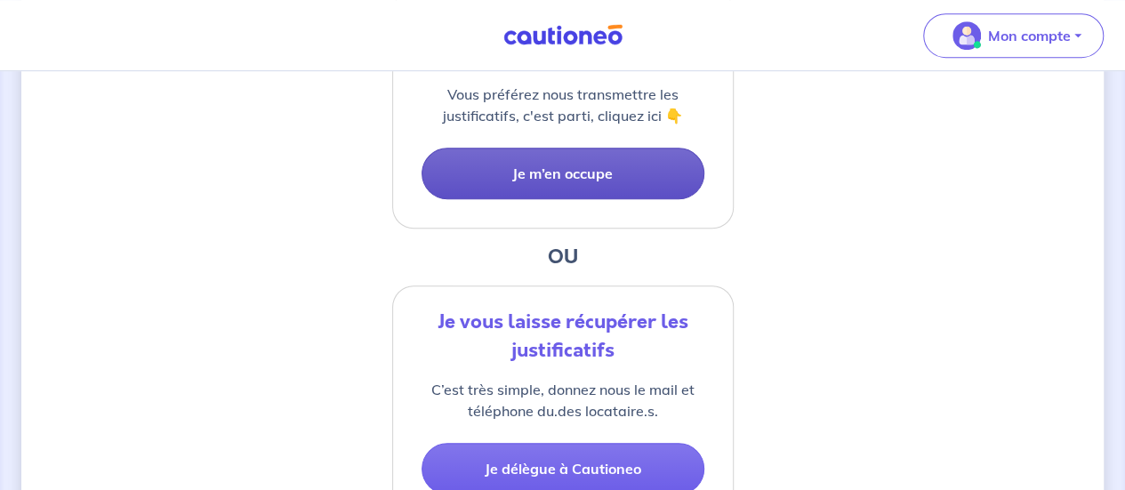
scroll to position [445, 0]
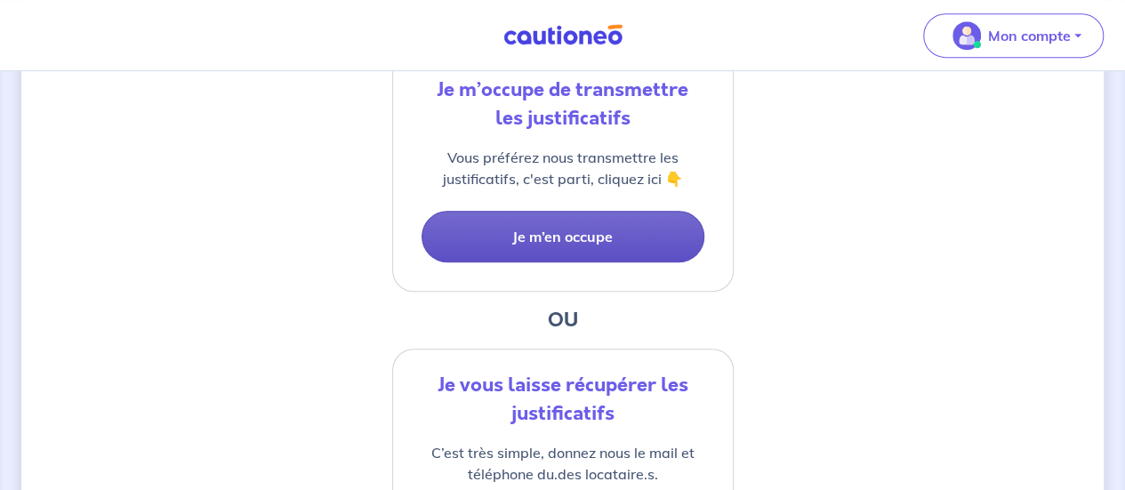
click at [599, 238] on button "Je m’en occupe" at bounding box center [563, 237] width 283 height 52
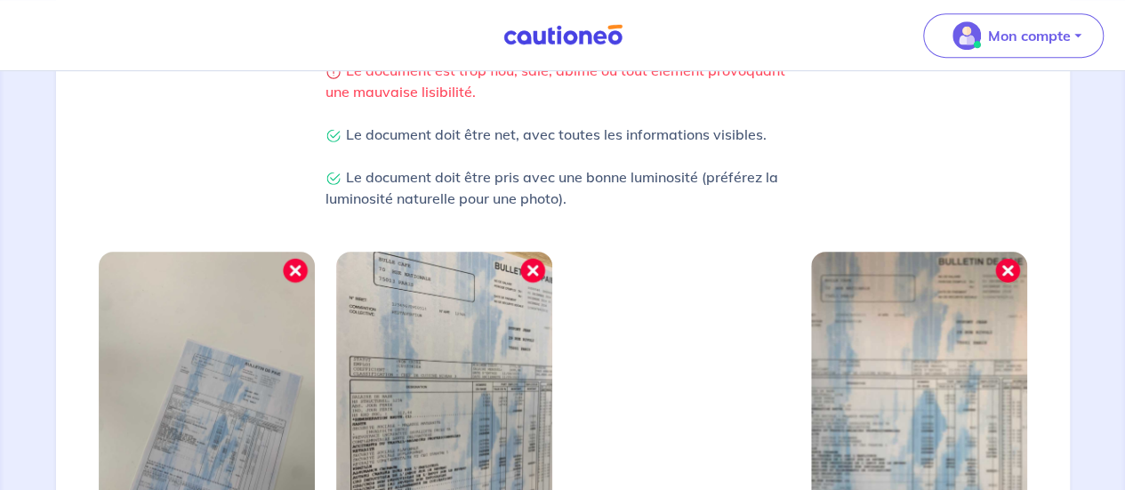
scroll to position [534, 0]
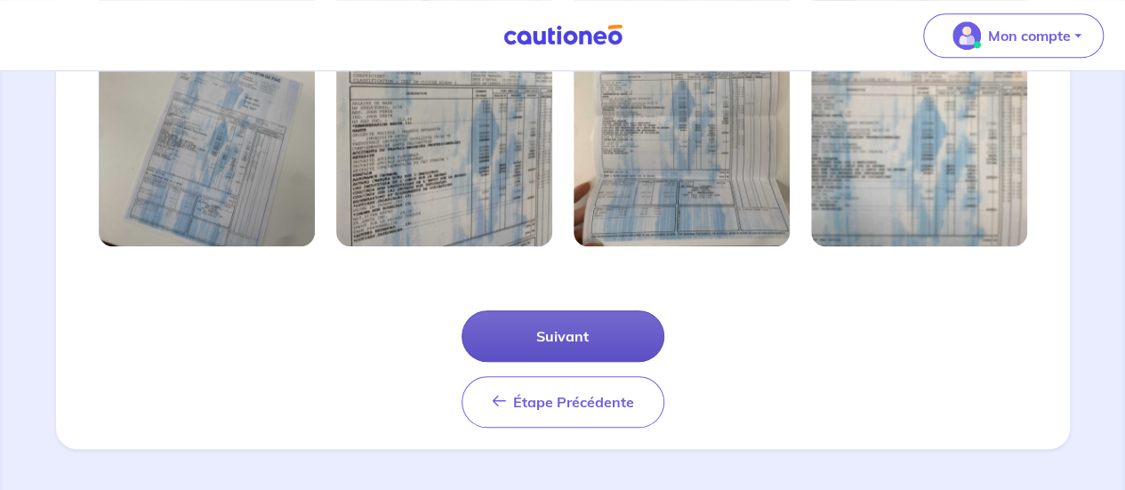
click at [593, 330] on button "Suivant" at bounding box center [563, 336] width 203 height 52
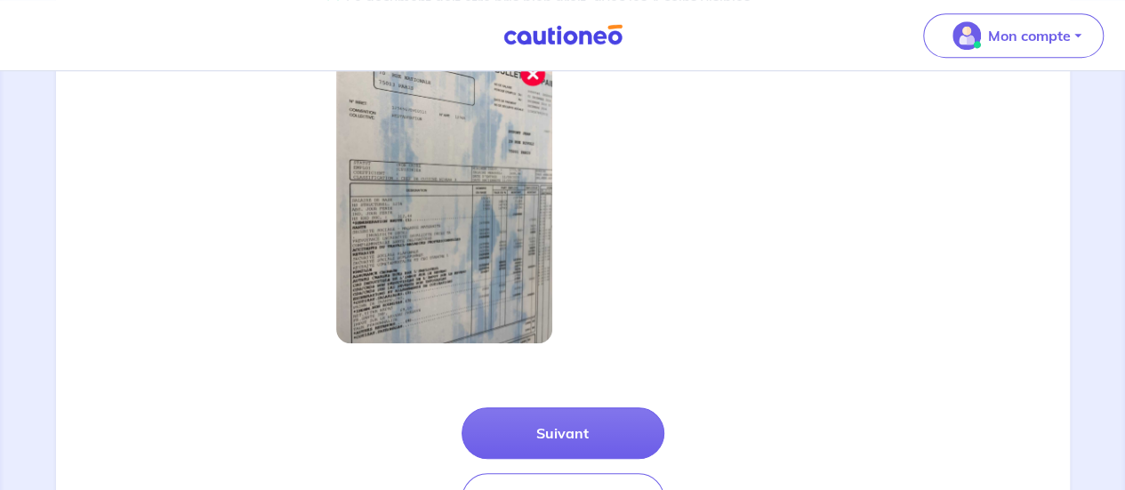
scroll to position [643, 0]
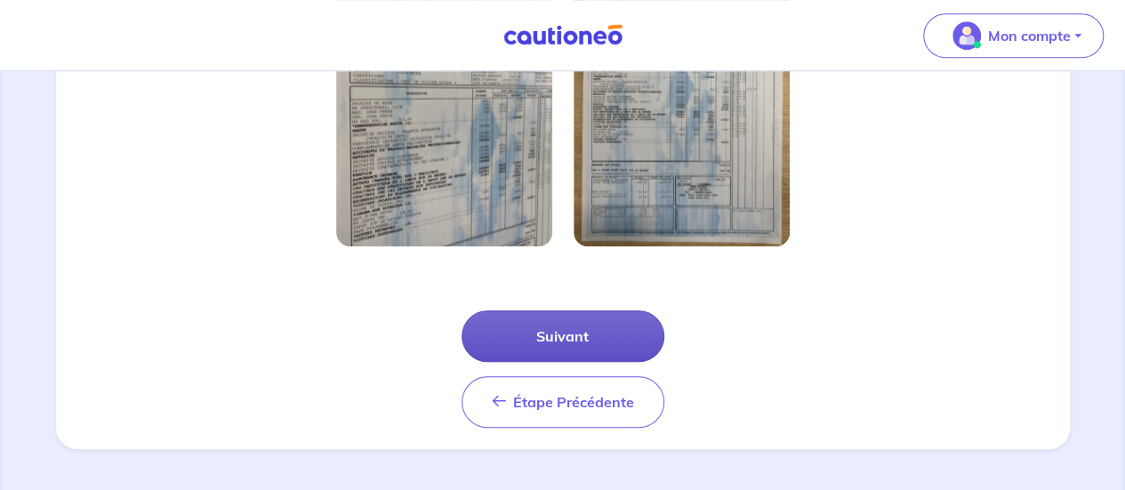
click at [582, 325] on button "Suivant" at bounding box center [563, 336] width 203 height 52
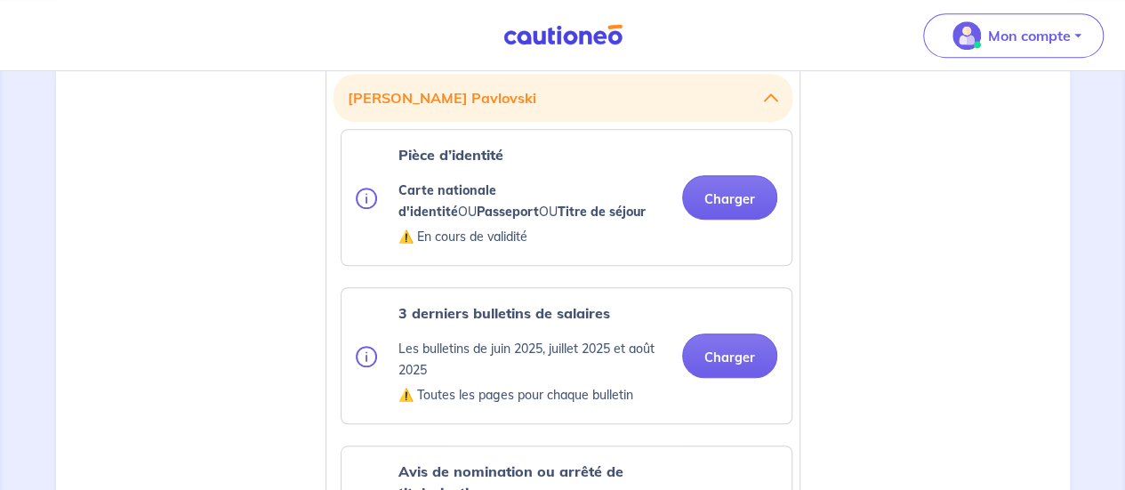
scroll to position [534, 0]
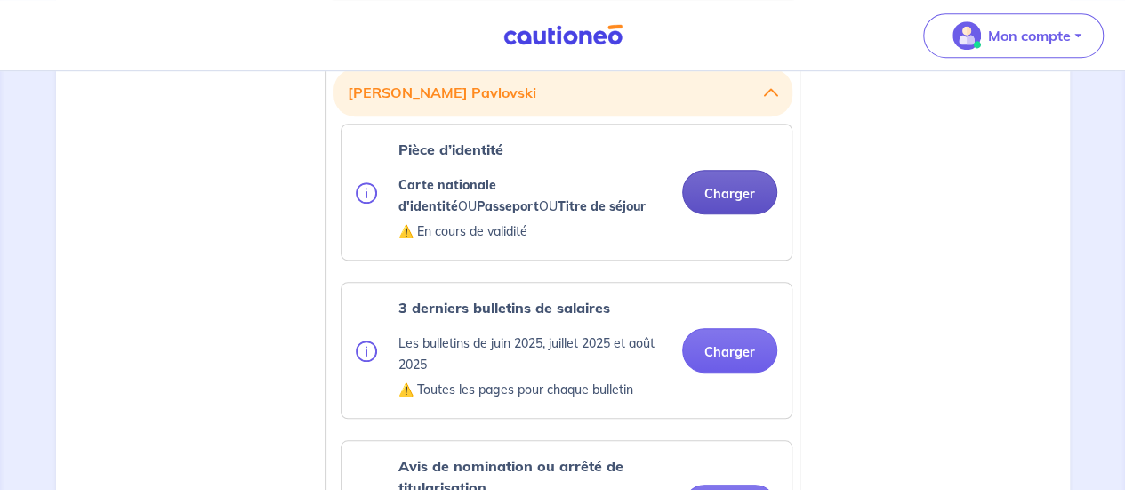
click at [717, 193] on button "Charger" at bounding box center [729, 192] width 95 height 44
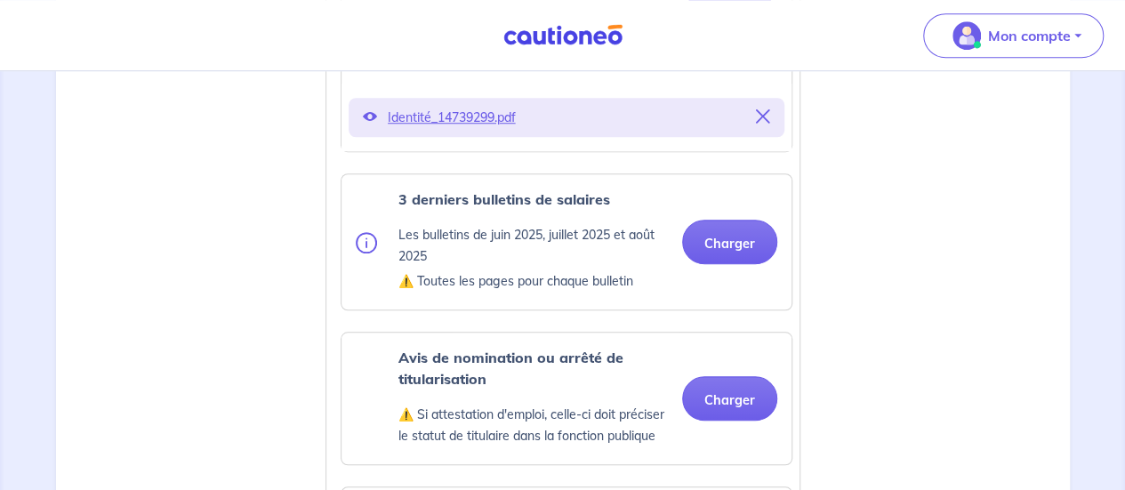
scroll to position [712, 0]
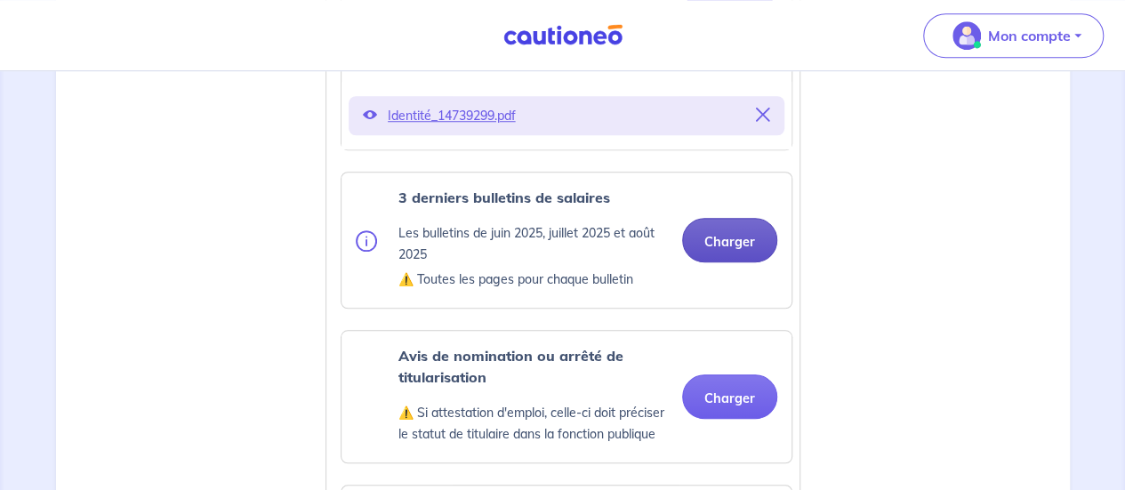
click at [717, 246] on button "Charger" at bounding box center [729, 240] width 95 height 44
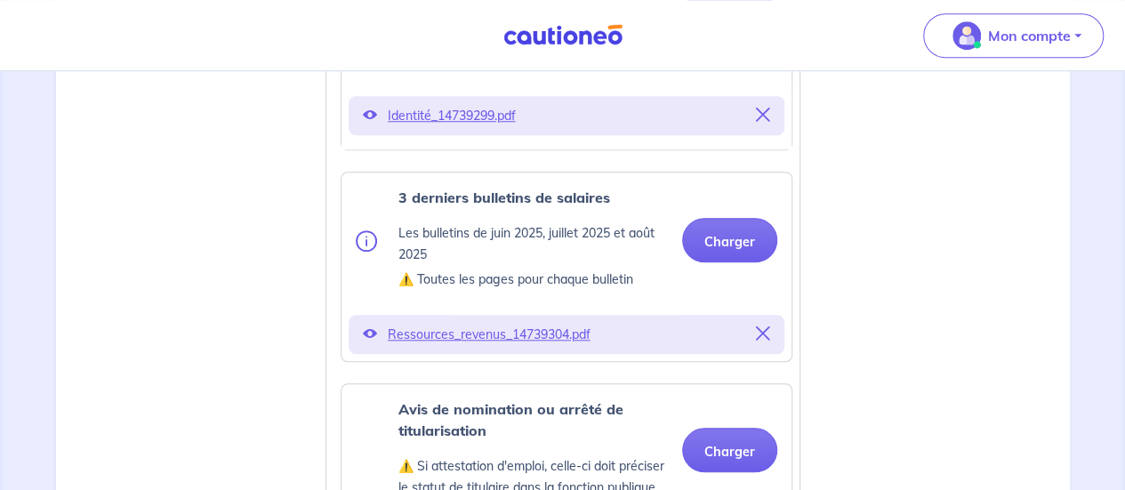
scroll to position [890, 0]
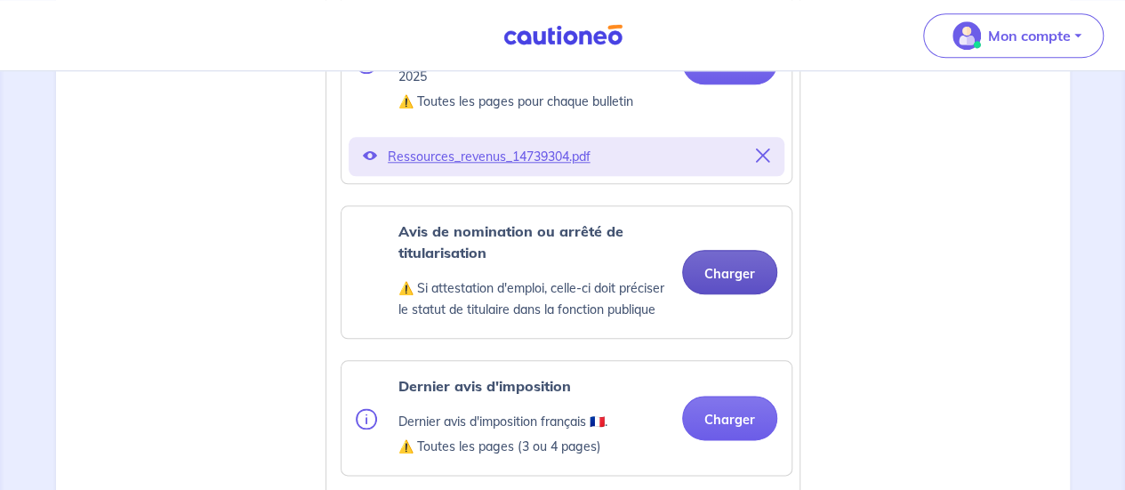
click at [714, 278] on div "Avis de nomination ou arrêté de titularisation ⚠️ Si attestation d'emploi, cell…" at bounding box center [567, 272] width 450 height 132
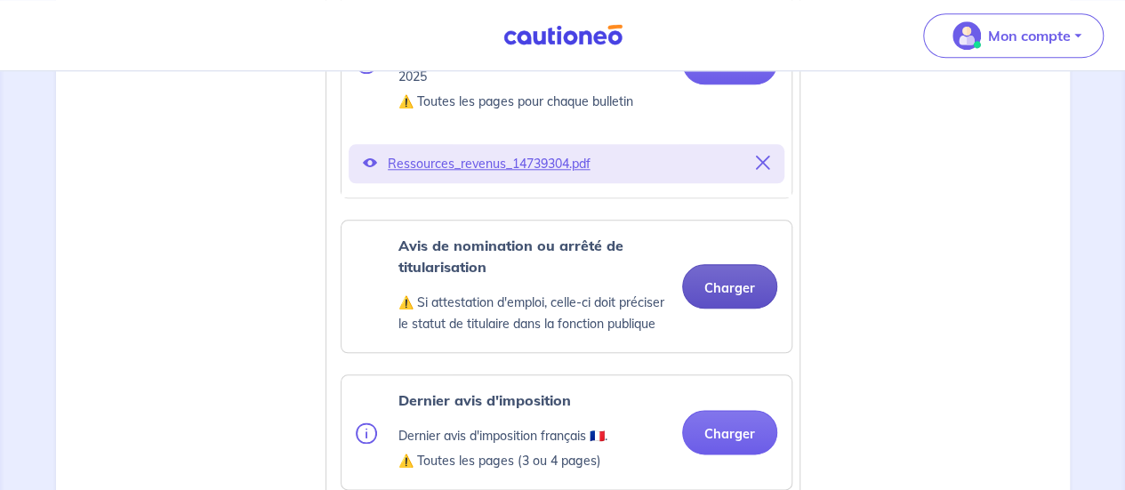
click at [740, 289] on button "Charger" at bounding box center [729, 286] width 95 height 44
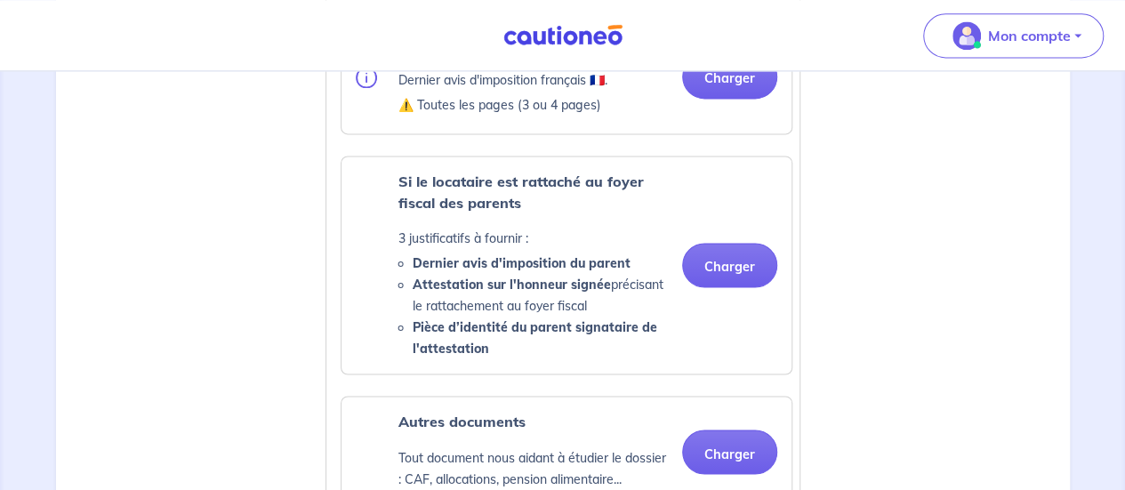
scroll to position [1157, 0]
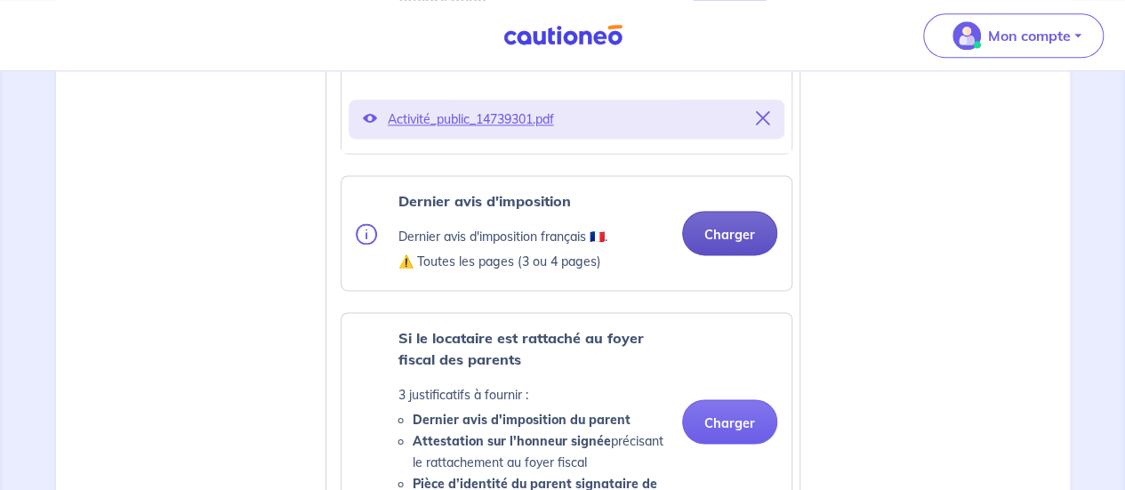
click at [715, 234] on button "Charger" at bounding box center [729, 233] width 95 height 44
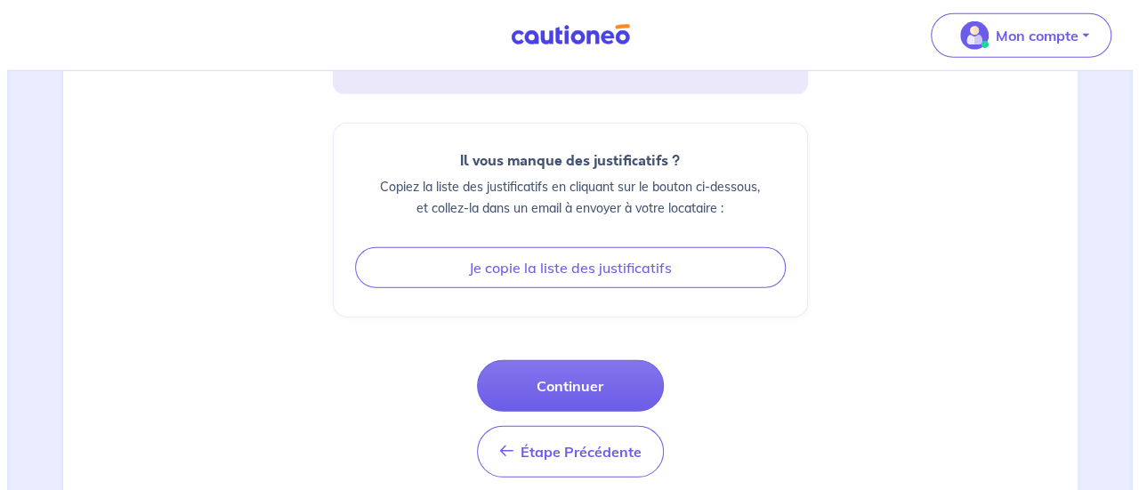
scroll to position [2381, 0]
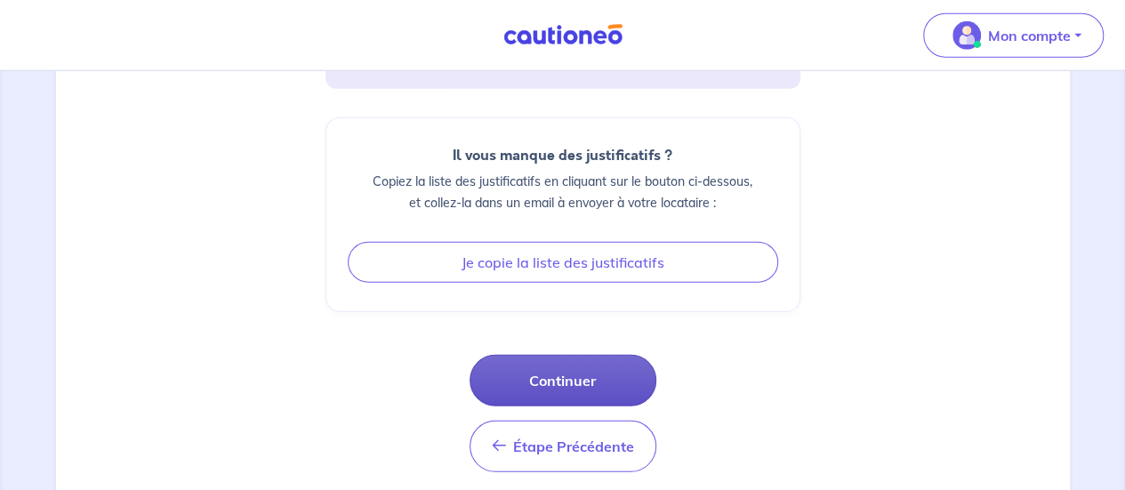
click at [589, 366] on button "Continuer" at bounding box center [563, 381] width 187 height 52
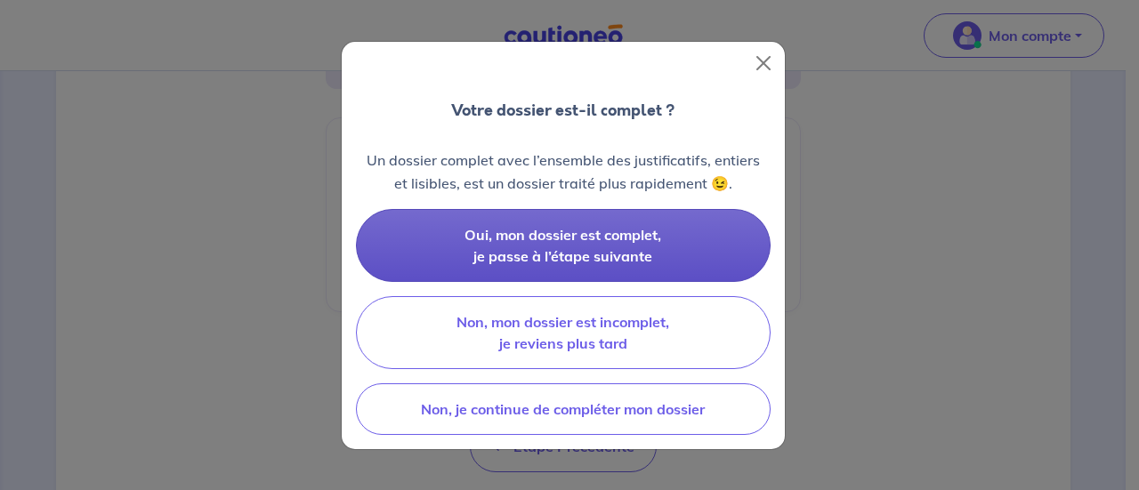
click at [632, 243] on span "Oui, mon dossier est complet, je passe à l’étape suivante" at bounding box center [562, 245] width 197 height 39
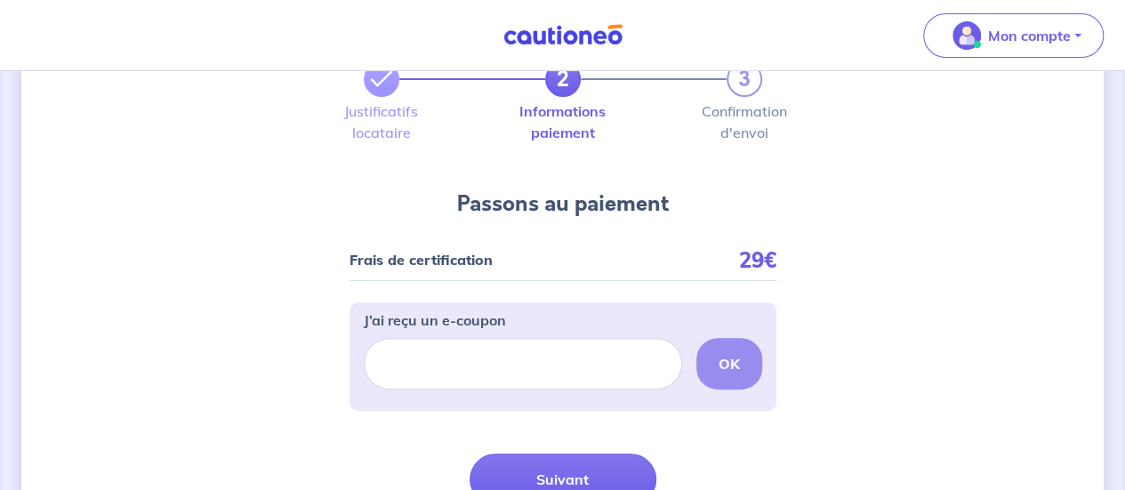
scroll to position [178, 0]
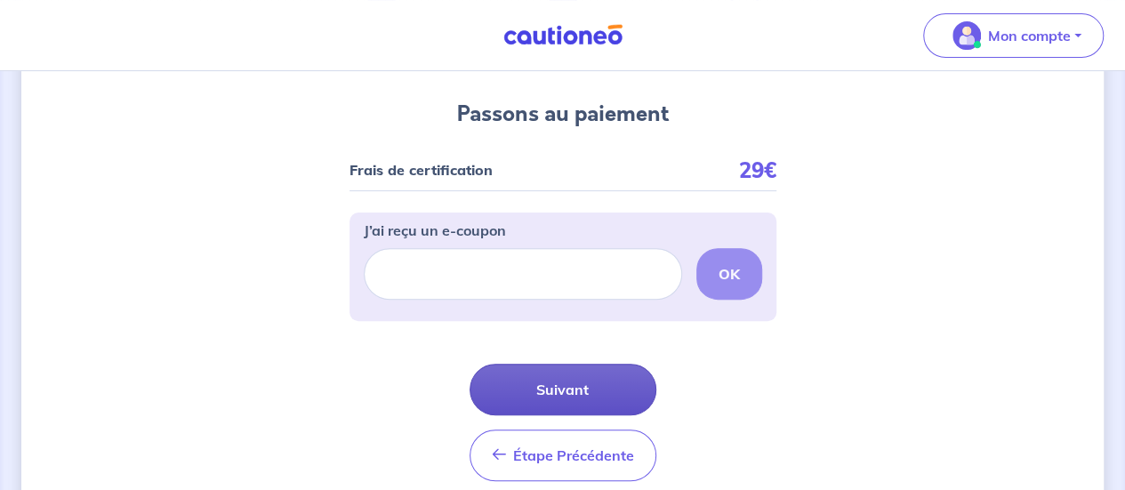
click at [587, 385] on button "Suivant" at bounding box center [563, 390] width 187 height 52
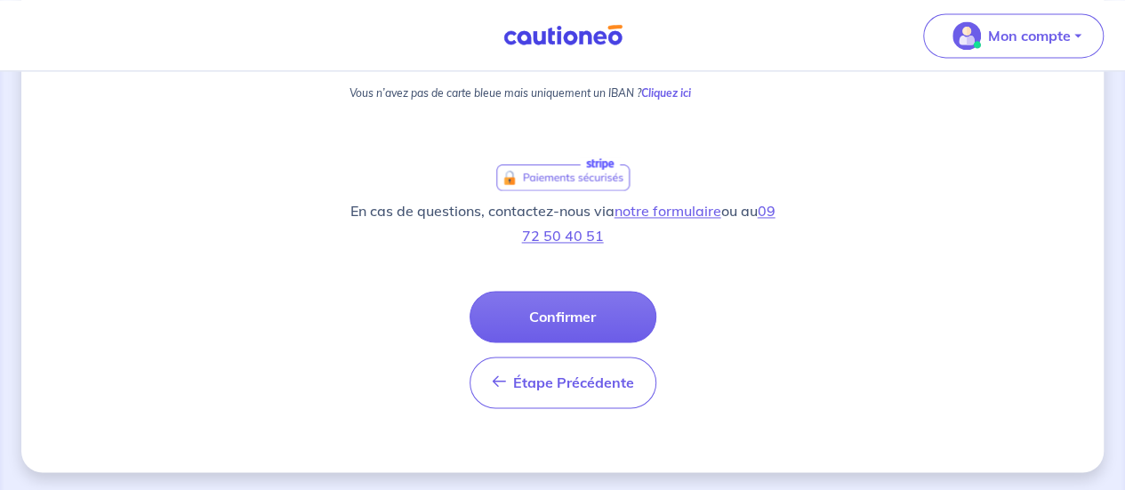
scroll to position [1279, 0]
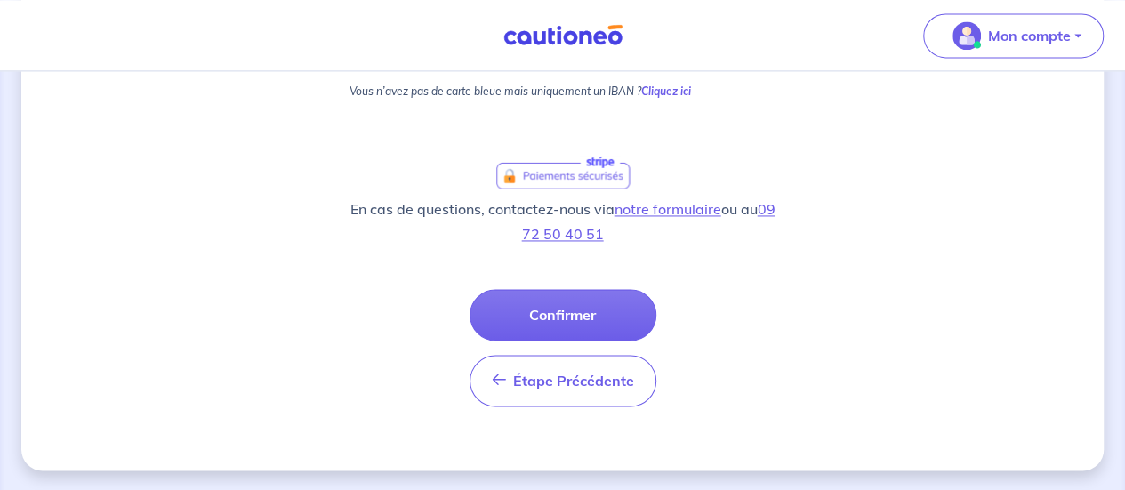
click at [560, 309] on button "Confirmer" at bounding box center [563, 315] width 187 height 52
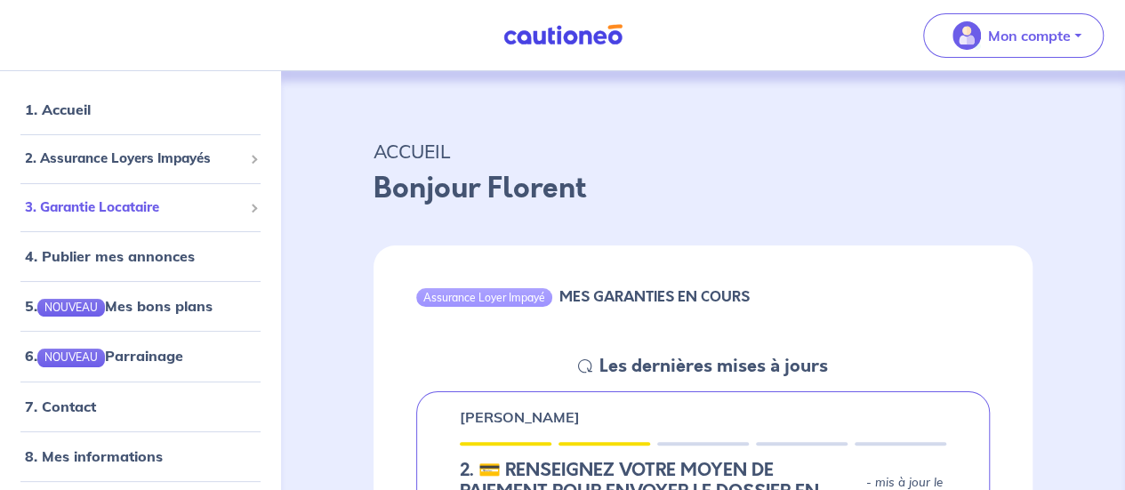
scroll to position [82, 0]
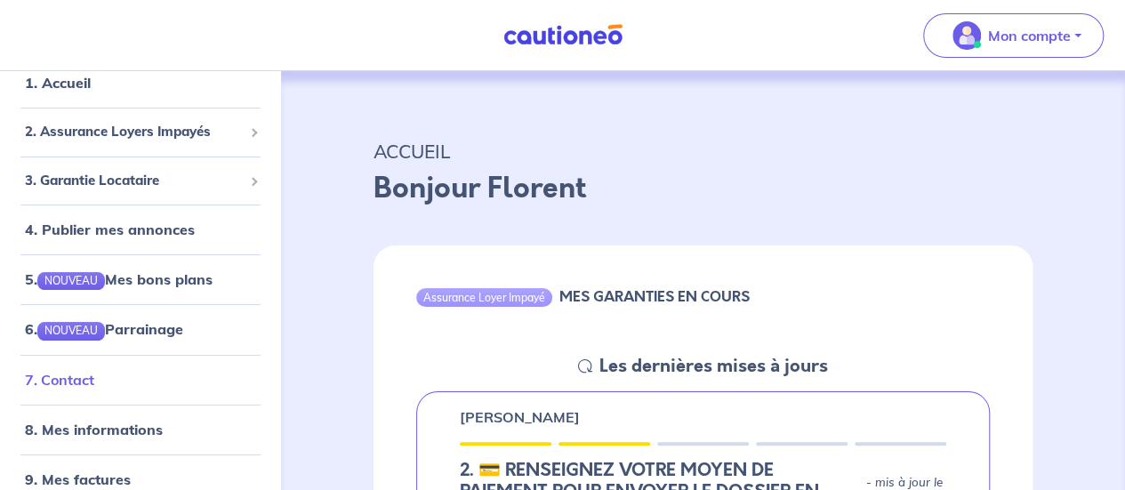
click at [94, 389] on link "7. Contact" at bounding box center [59, 380] width 69 height 18
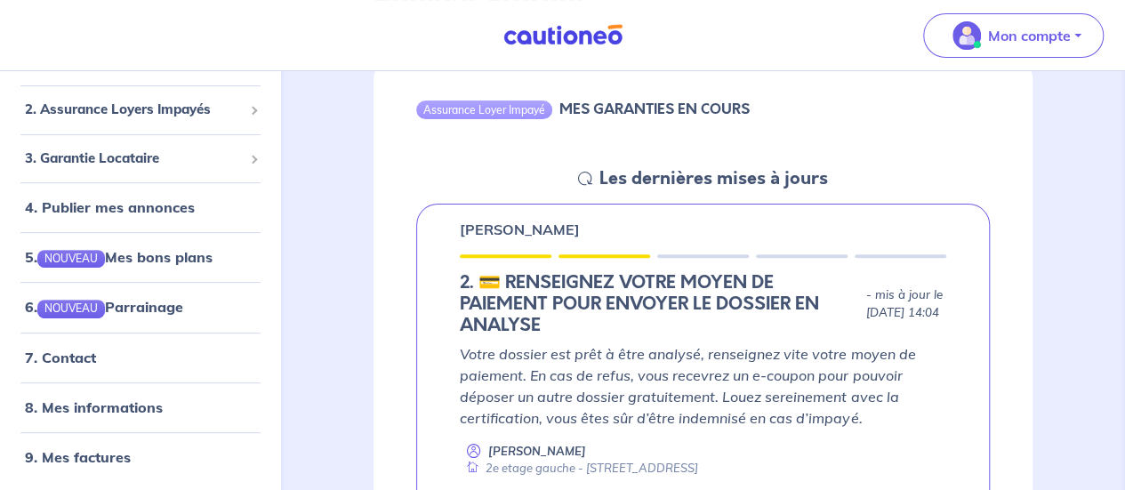
scroll to position [267, 0]
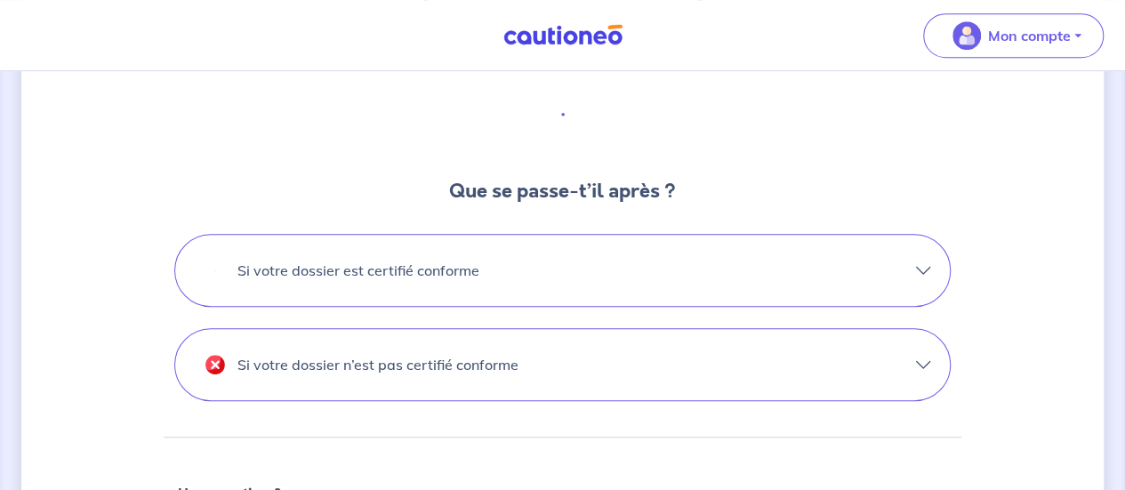
scroll to position [534, 0]
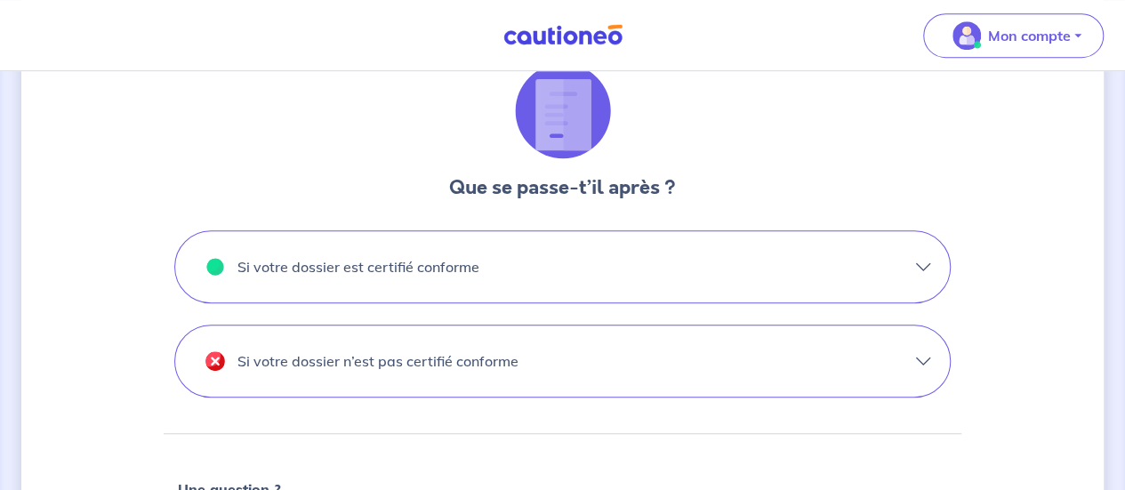
click at [965, 250] on div "Votre moyen de paiement a été validé. Votre dossier est désormais en cours d’an…" at bounding box center [562, 147] width 1083 height 1176
click at [906, 260] on button "Si votre dossier est certifié conforme" at bounding box center [562, 266] width 775 height 71
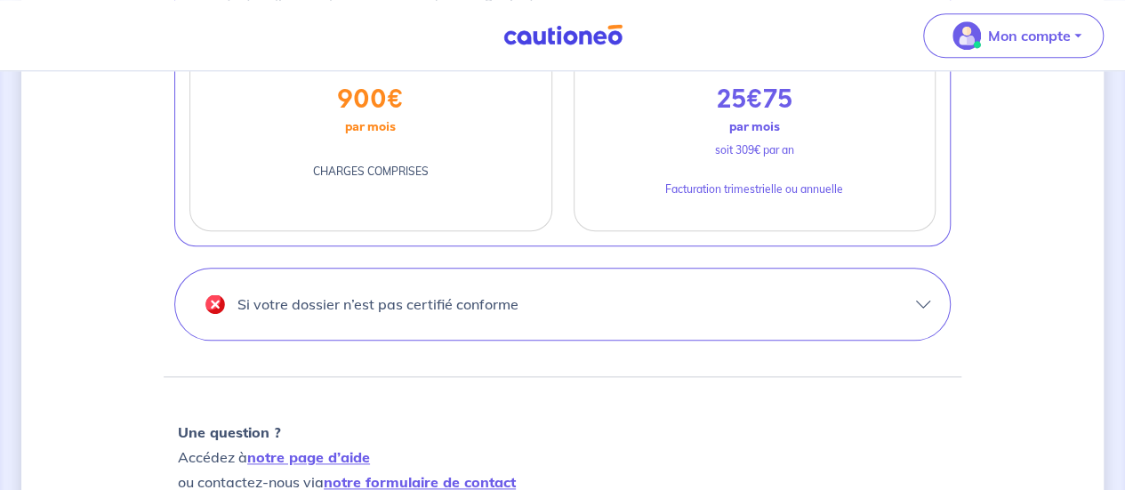
scroll to position [890, 0]
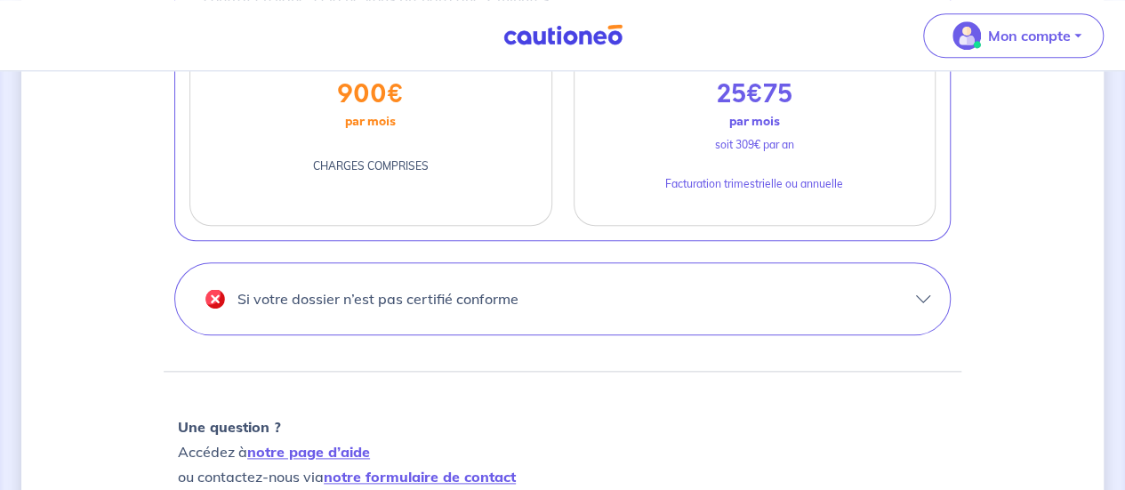
click at [390, 298] on p "Si votre dossier n’est pas certifié conforme" at bounding box center [378, 299] width 281 height 28
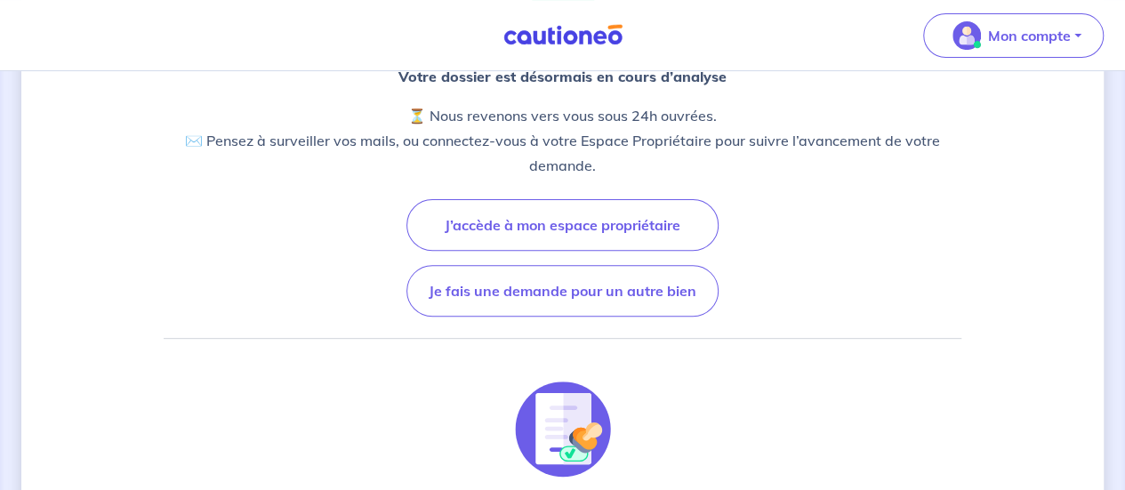
scroll to position [85, 0]
